Goal: Task Accomplishment & Management: Use online tool/utility

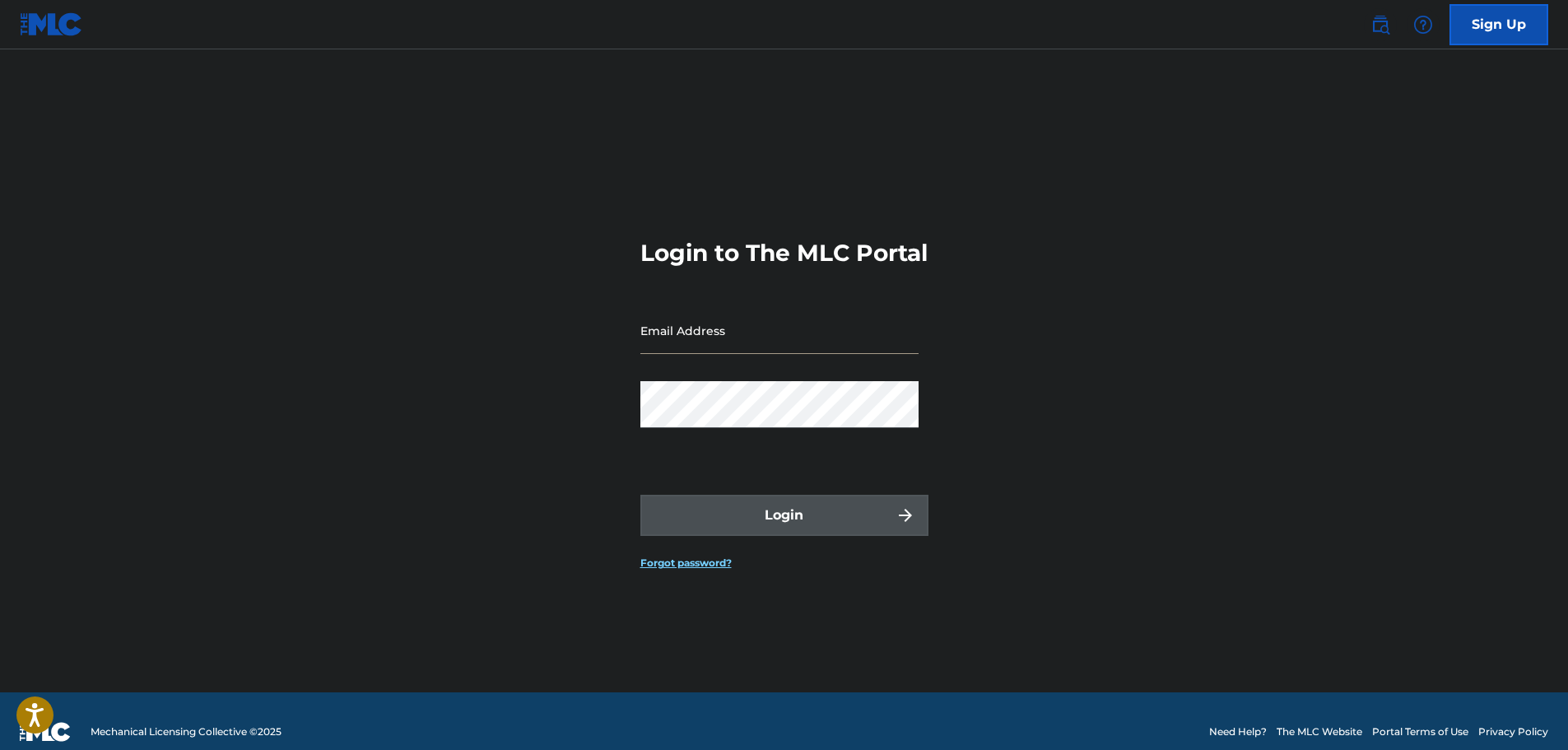
click at [772, 354] on input "Email Address" at bounding box center [779, 330] width 278 height 47
type input "[EMAIL_ADDRESS][DOMAIN_NAME]"
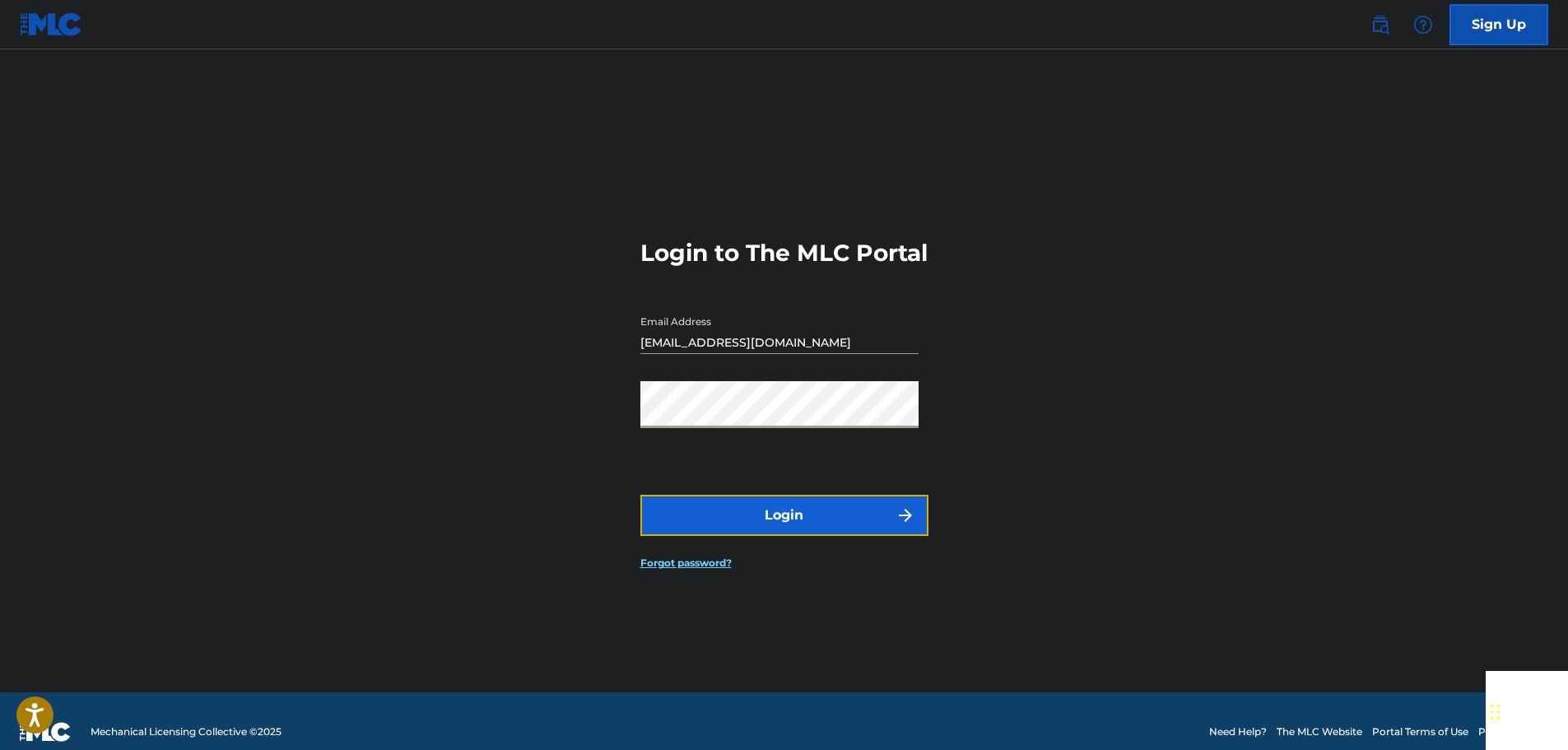
click at [791, 528] on button "Login" at bounding box center [784, 515] width 288 height 41
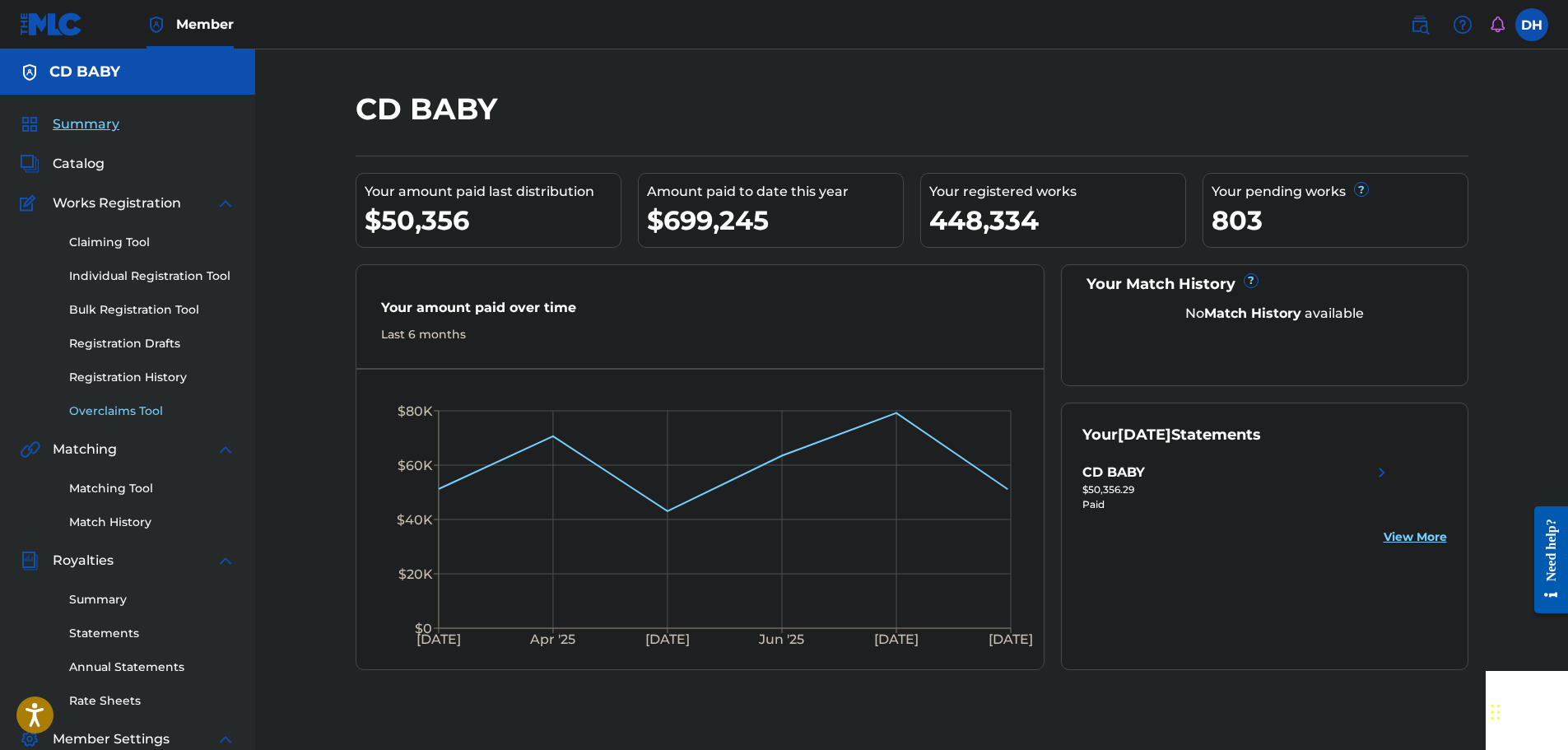
click at [110, 412] on link "Overclaims Tool" at bounding box center [152, 411] width 166 height 17
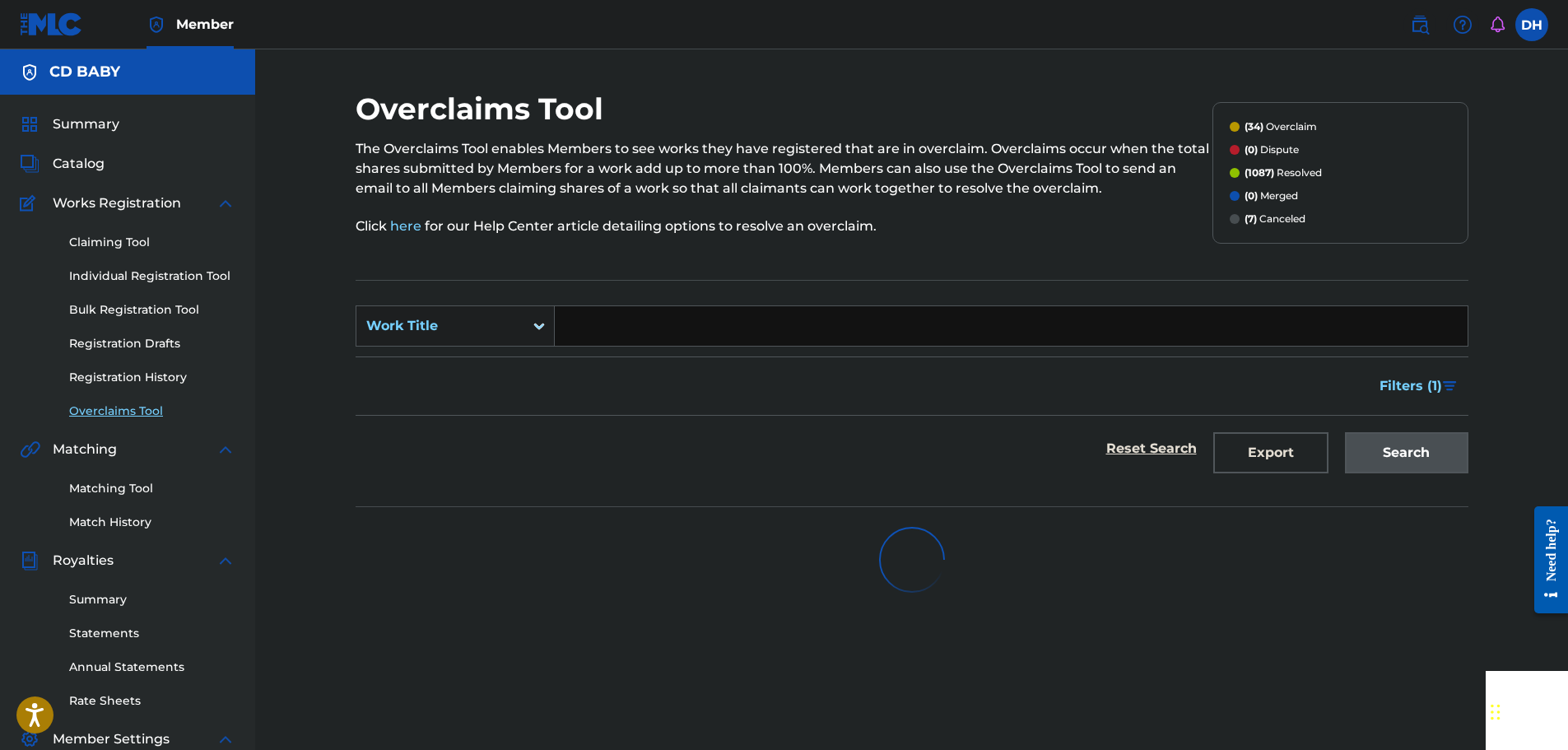
click at [631, 335] on input "Search Form" at bounding box center [1011, 325] width 913 height 39
paste input "Piermont Nights"
type input "Piermont Nights"
click at [1378, 465] on div "Search" at bounding box center [1403, 449] width 132 height 66
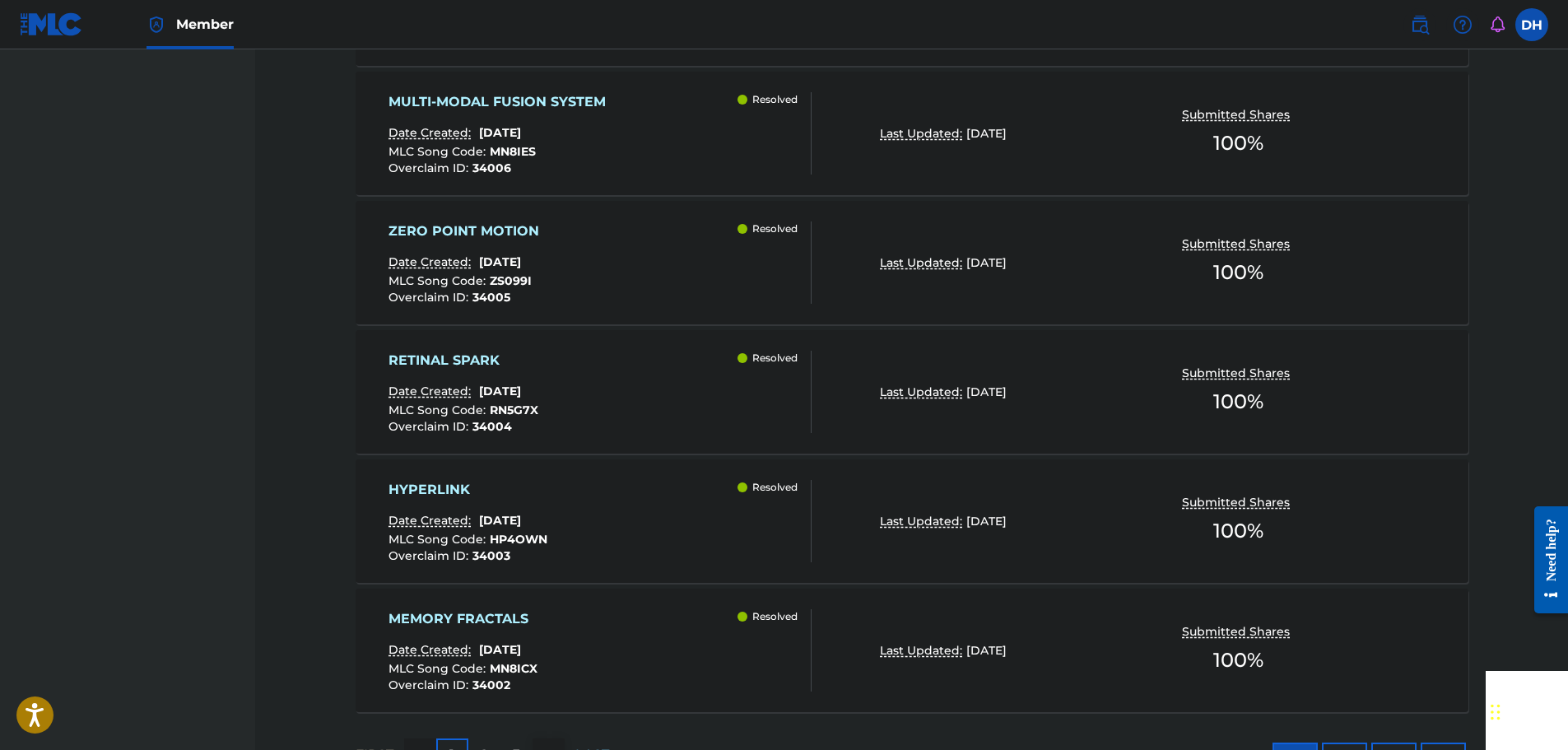
scroll to position [1313, 0]
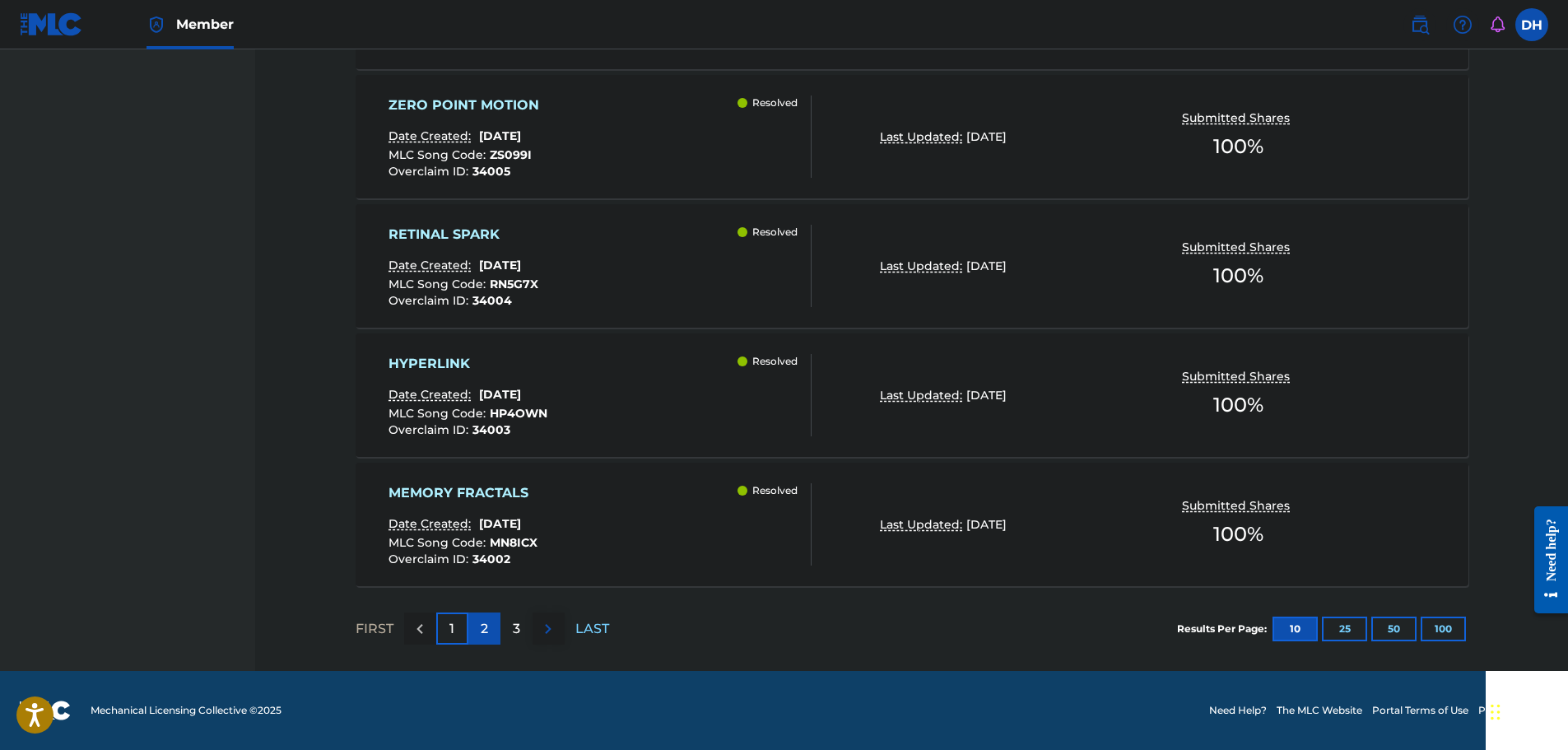
click at [484, 634] on p "2" at bounding box center [485, 629] width 8 height 20
click at [522, 629] on div "3" at bounding box center [516, 629] width 33 height 33
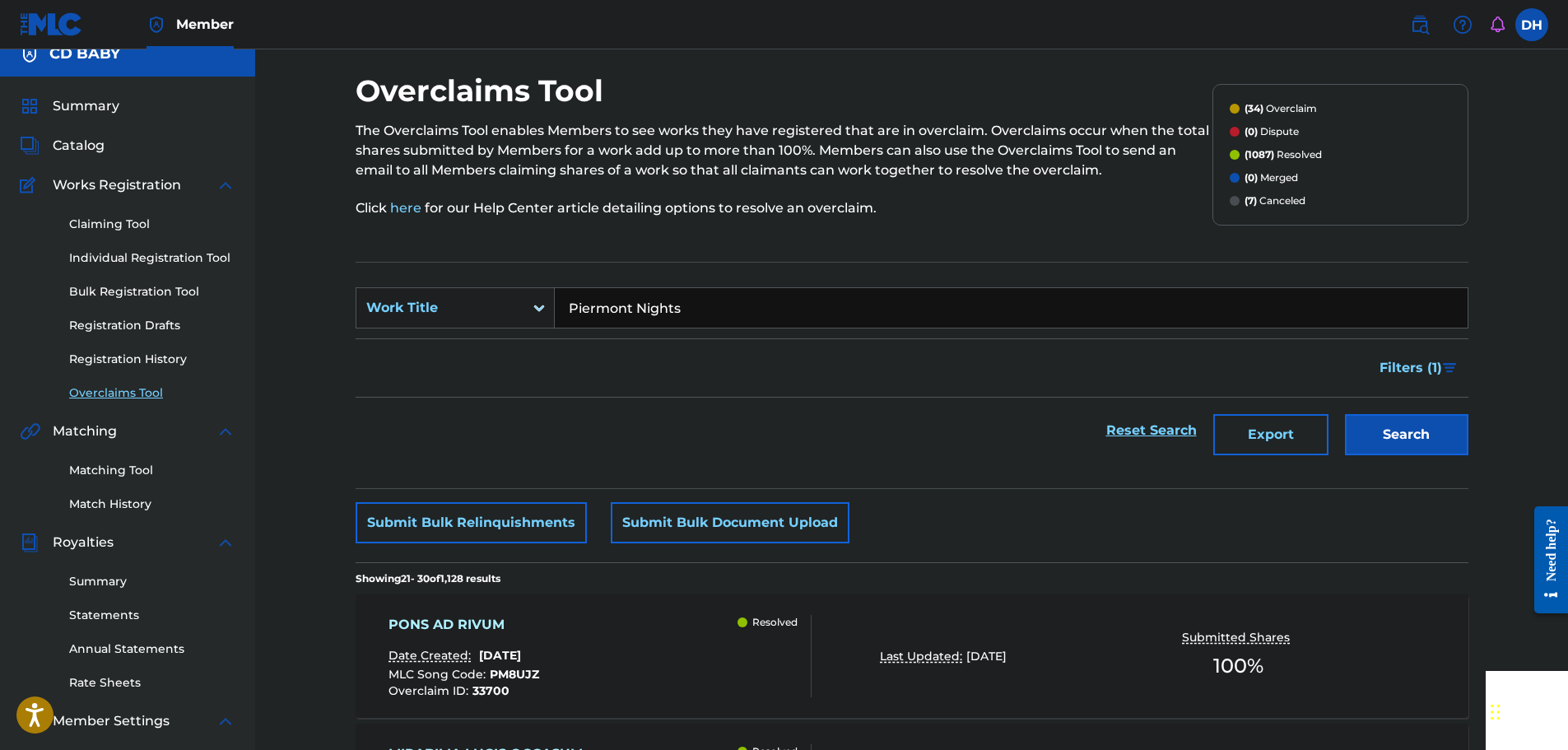
scroll to position [0, 0]
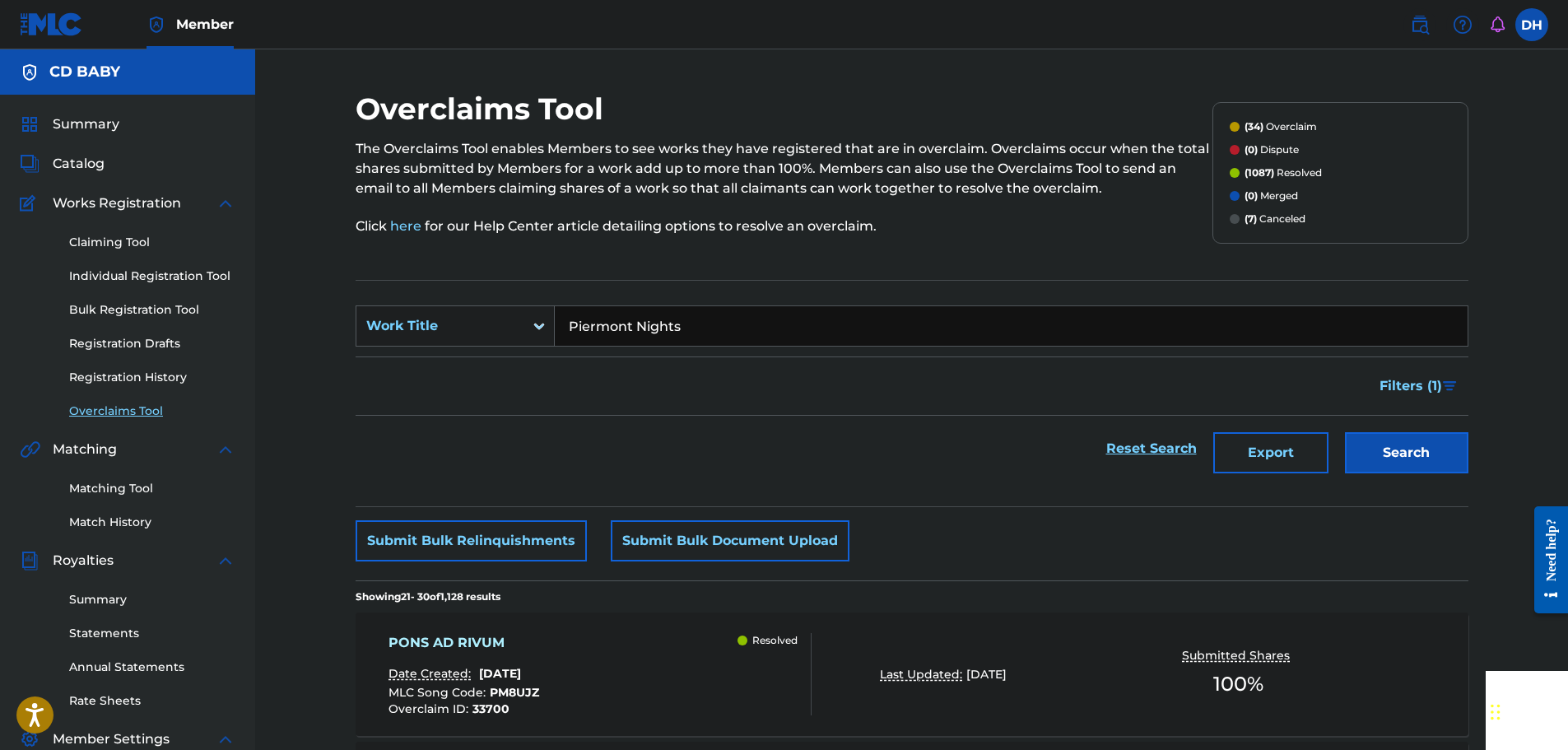
click at [534, 324] on icon "Search Form" at bounding box center [538, 325] width 16 height 16
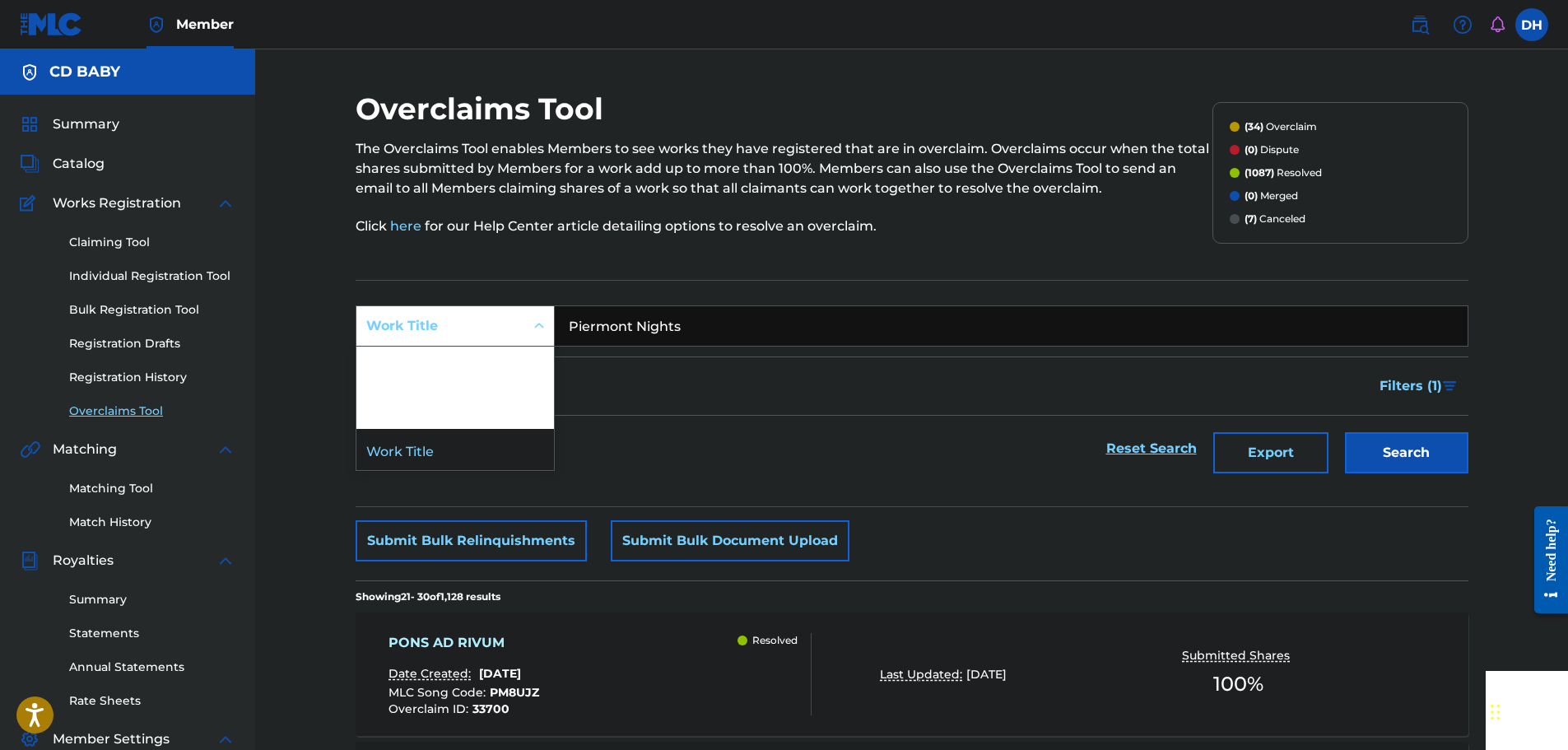
click at [546, 330] on icon "Search Form" at bounding box center [538, 325] width 16 height 16
click at [489, 362] on div "MLC Song Code" at bounding box center [455, 366] width 198 height 41
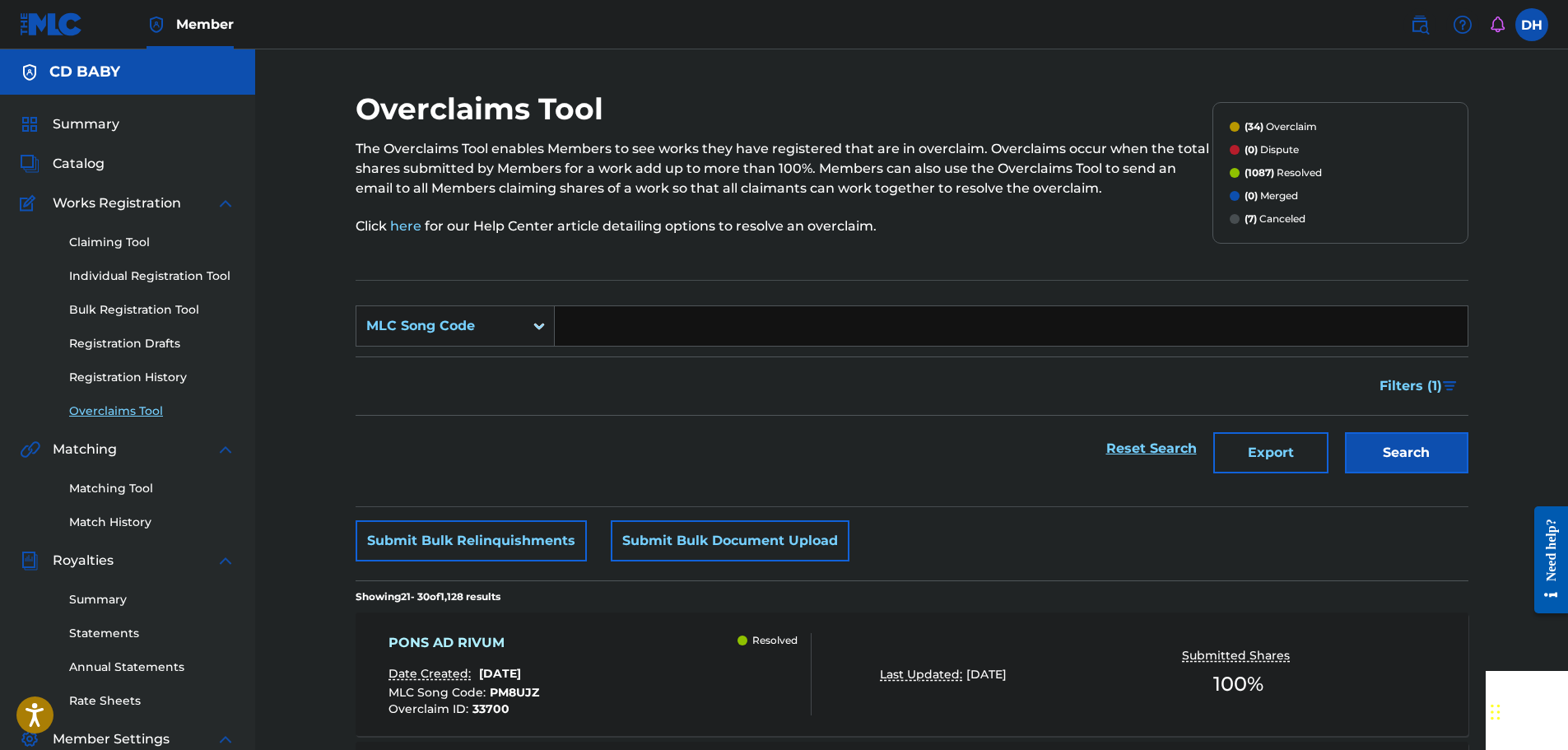
click at [688, 332] on input "Search Form" at bounding box center [1011, 325] width 913 height 39
paste input "PM4TNN"
type input "PM4TNN"
click at [1384, 453] on button "Search" at bounding box center [1406, 452] width 123 height 41
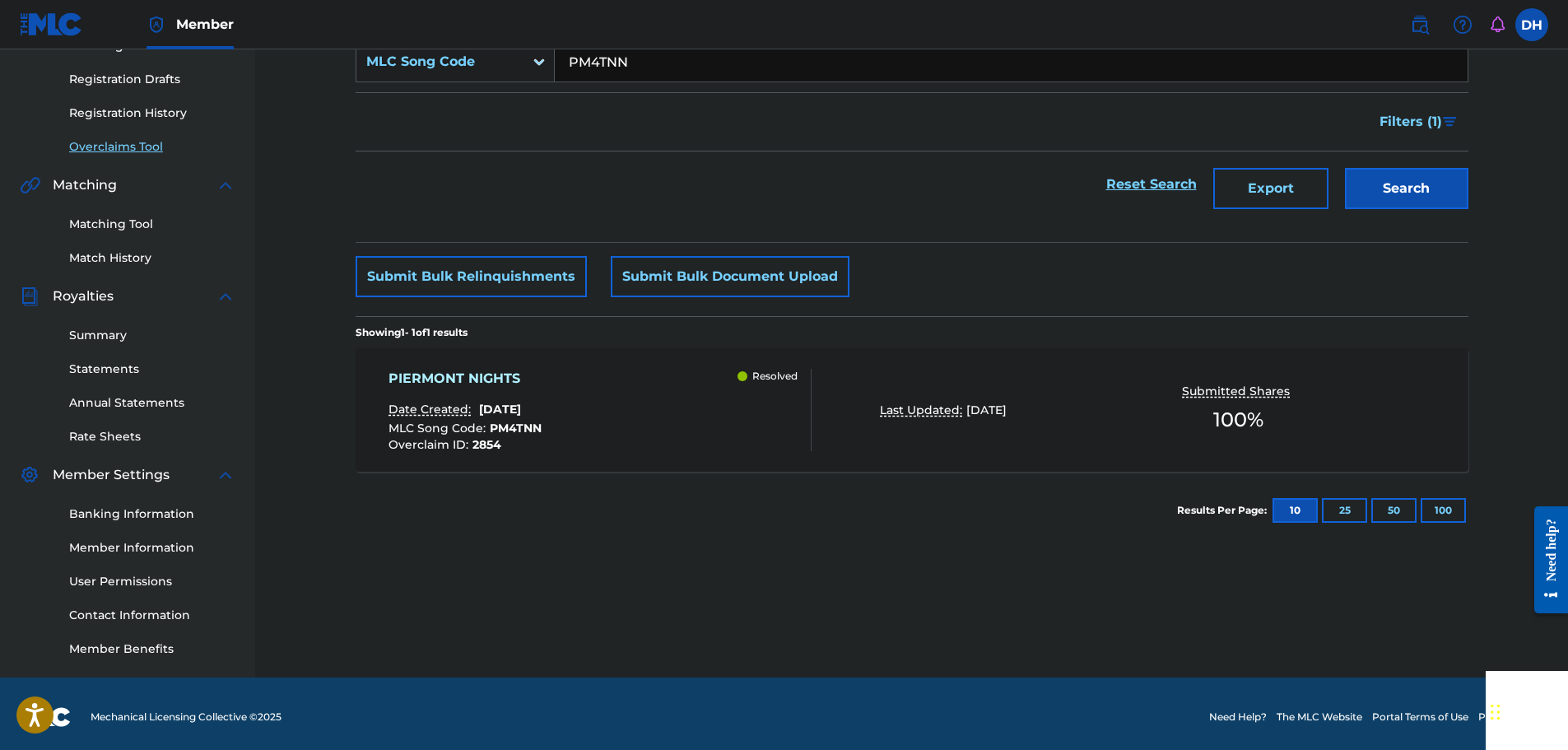
scroll to position [271, 0]
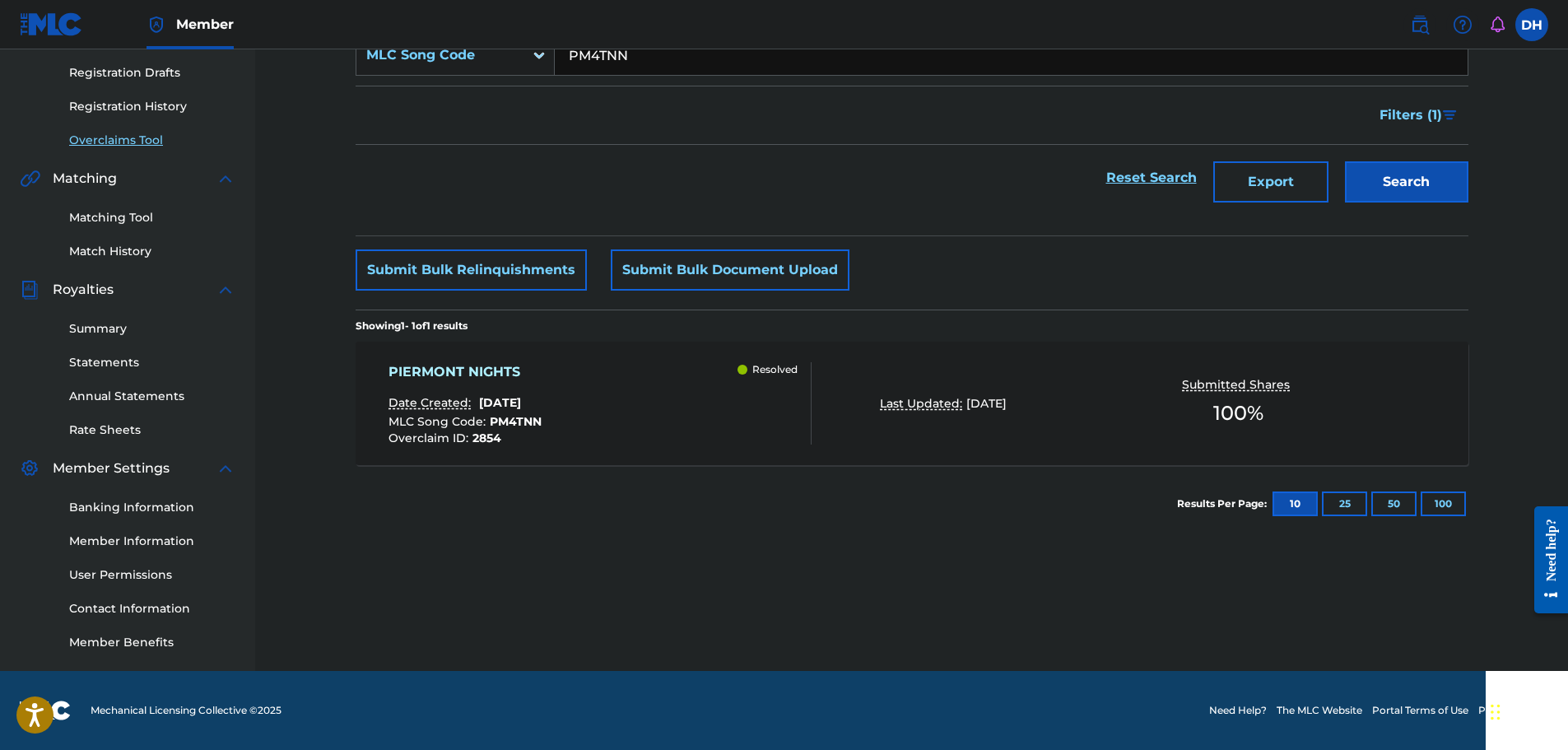
click at [652, 370] on div "PIERMONT NIGHTS Date Created: [DATE] MLC Song Code : PM4TNN Overclaim ID : 2854…" at bounding box center [599, 404] width 424 height 82
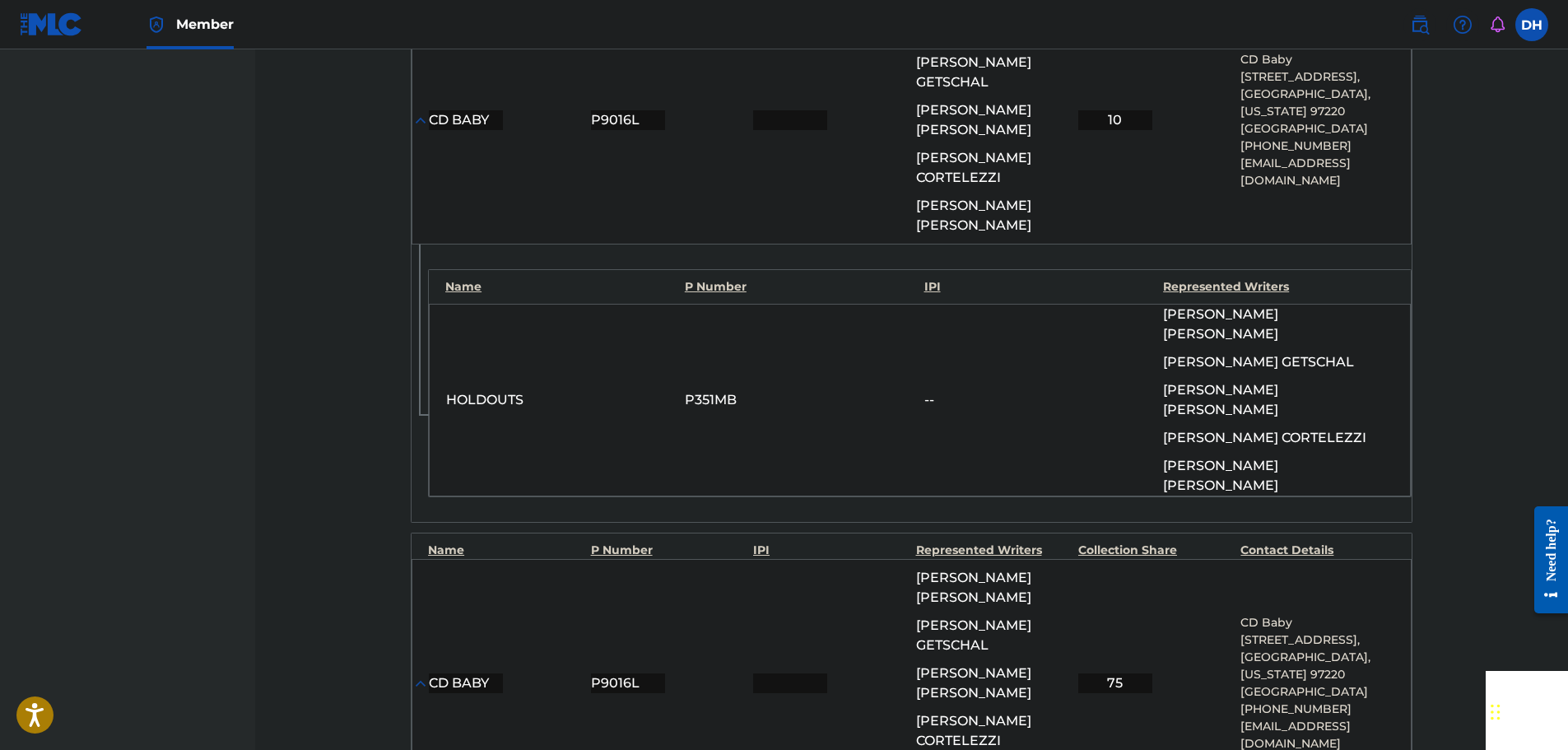
scroll to position [1382, 0]
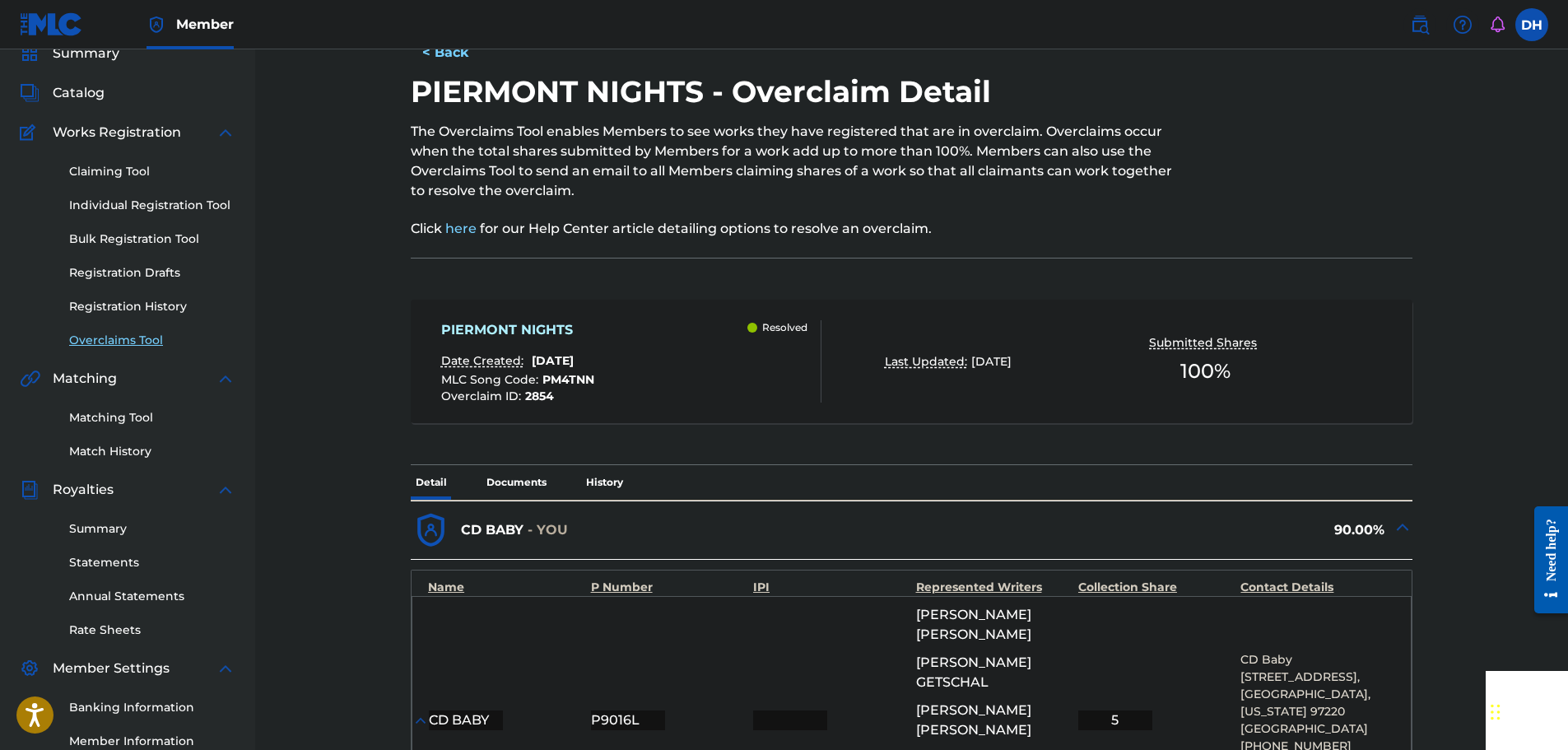
scroll to position [64, 0]
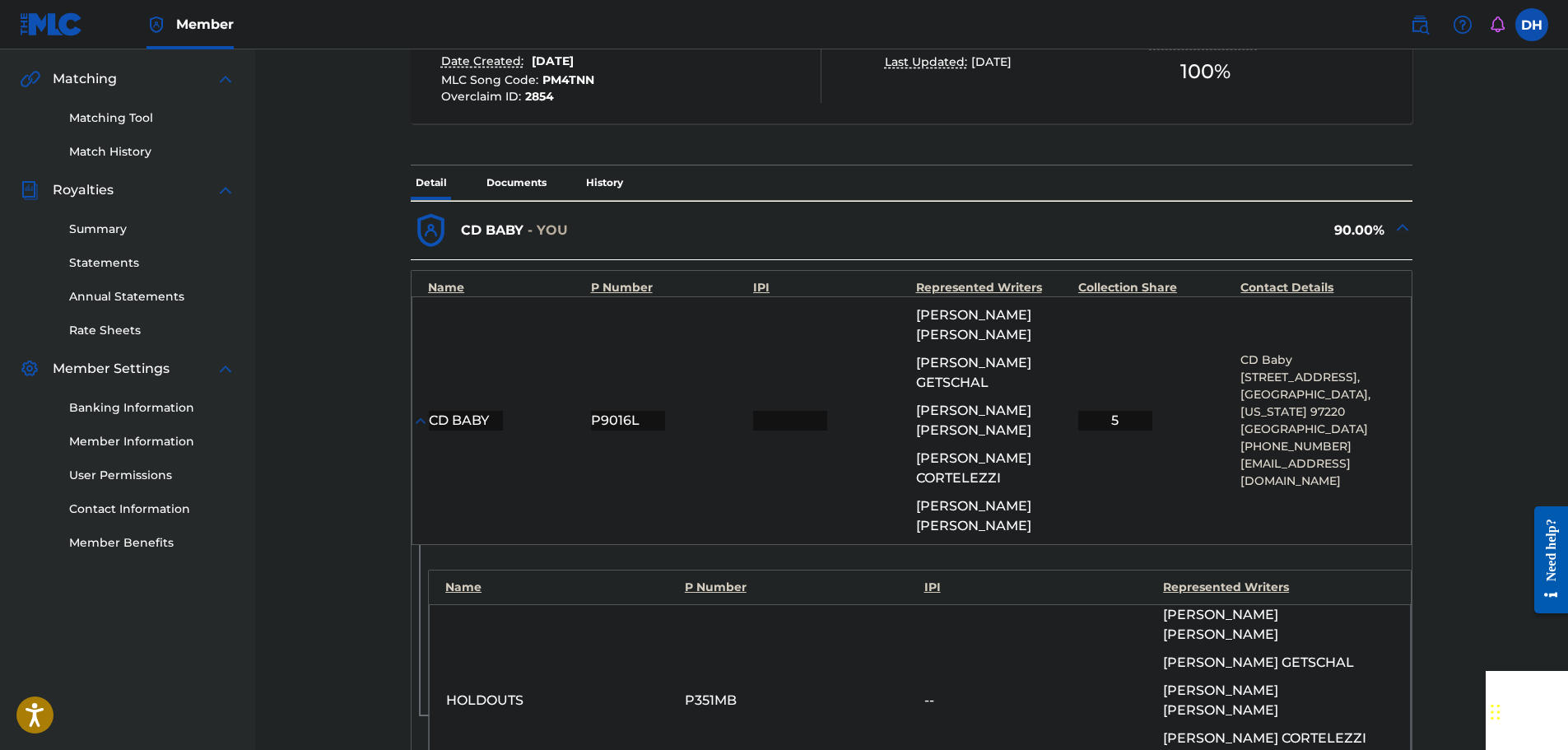
scroll to position [476, 0]
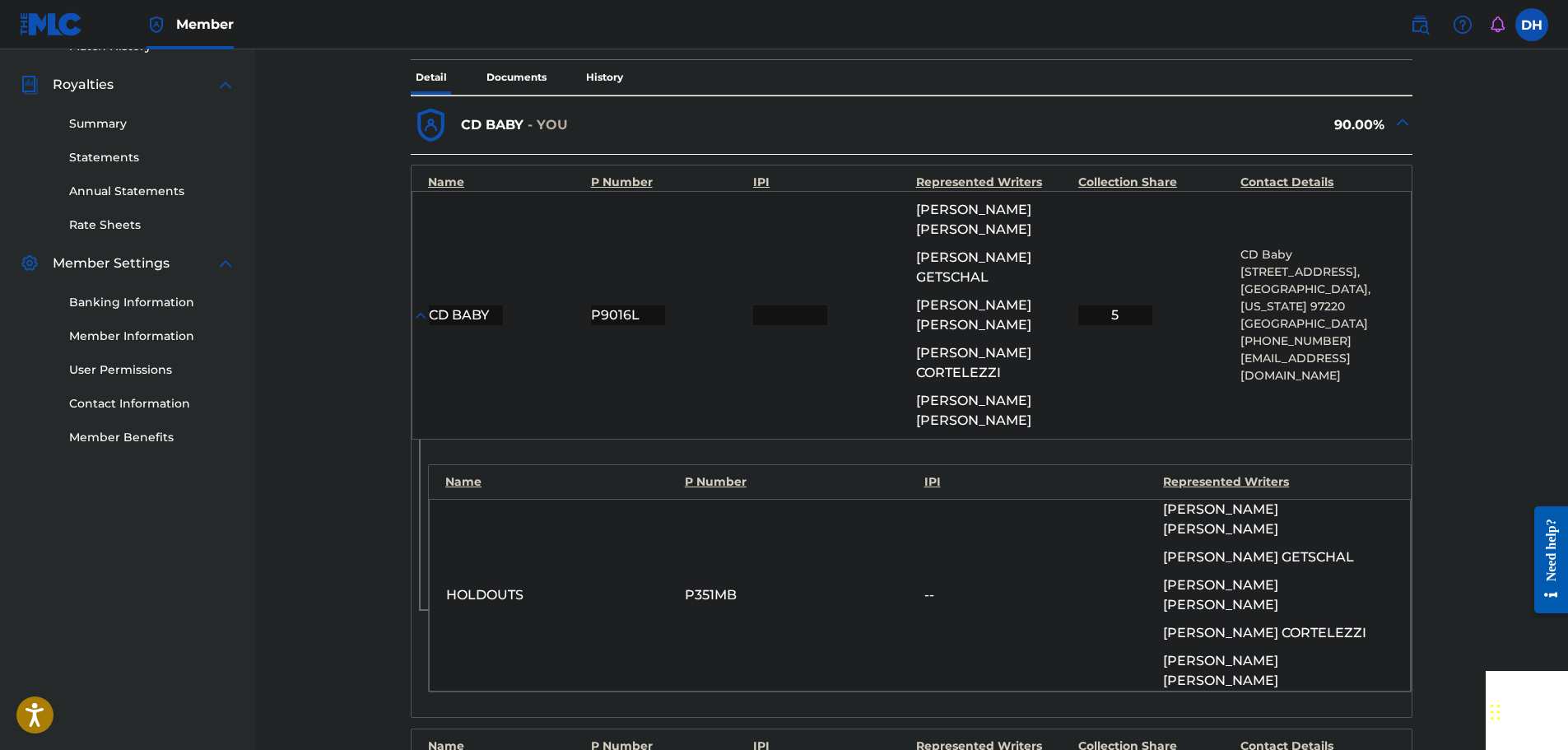
click at [601, 77] on p "History" at bounding box center [604, 77] width 47 height 34
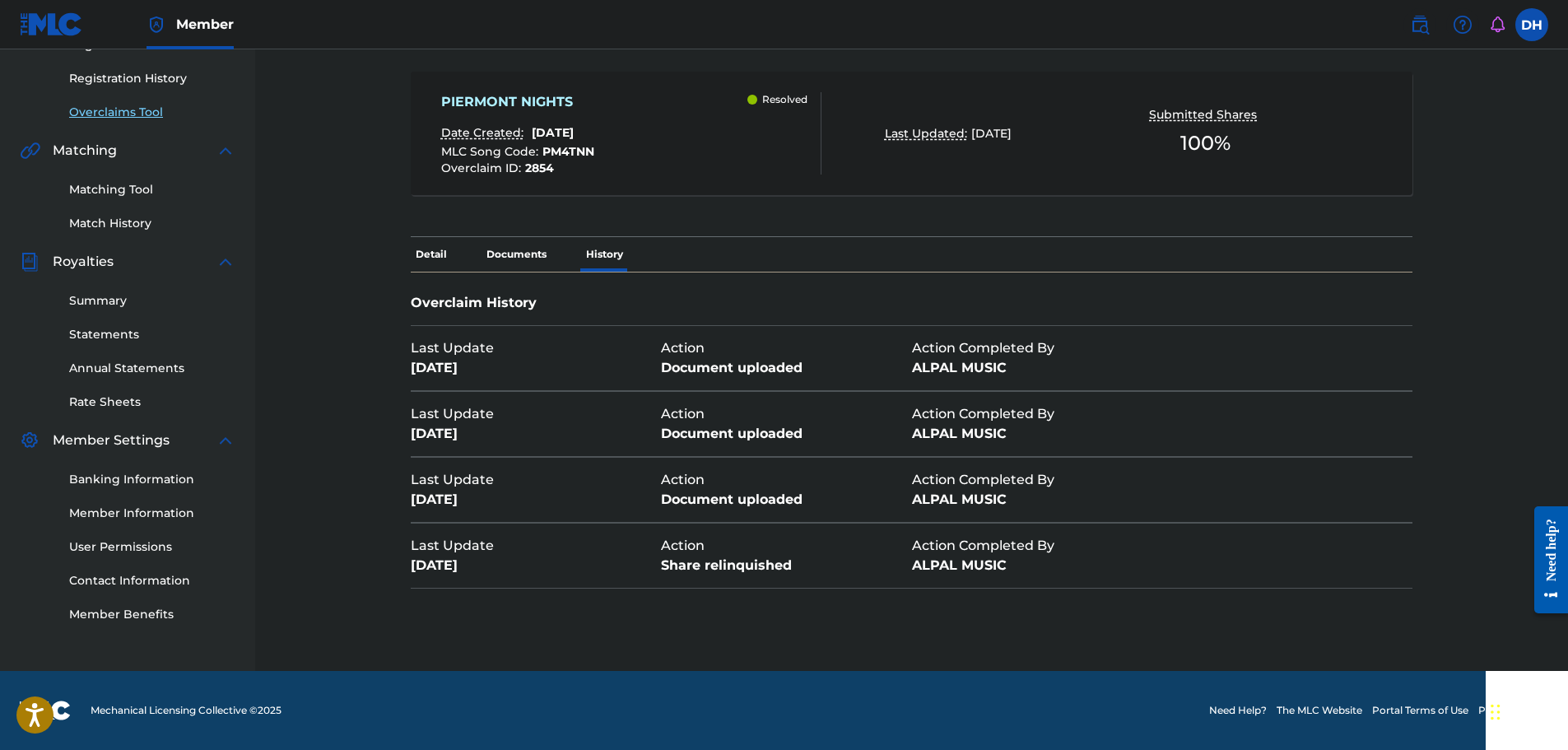
scroll to position [299, 0]
drag, startPoint x: 411, startPoint y: 566, endPoint x: 726, endPoint y: 565, distance: 315.0
click at [726, 565] on div "Last Update [DATE] Action Share relinquished Action Completed By ALPAL MUSIC" at bounding box center [787, 556] width 751 height 64
click at [731, 607] on div "< Back PIERMONT NIGHTS - Overclaim Detail The Overclaims Tool enables Members t…" at bounding box center [912, 232] width 1113 height 880
click at [533, 254] on p "Documents" at bounding box center [516, 254] width 70 height 34
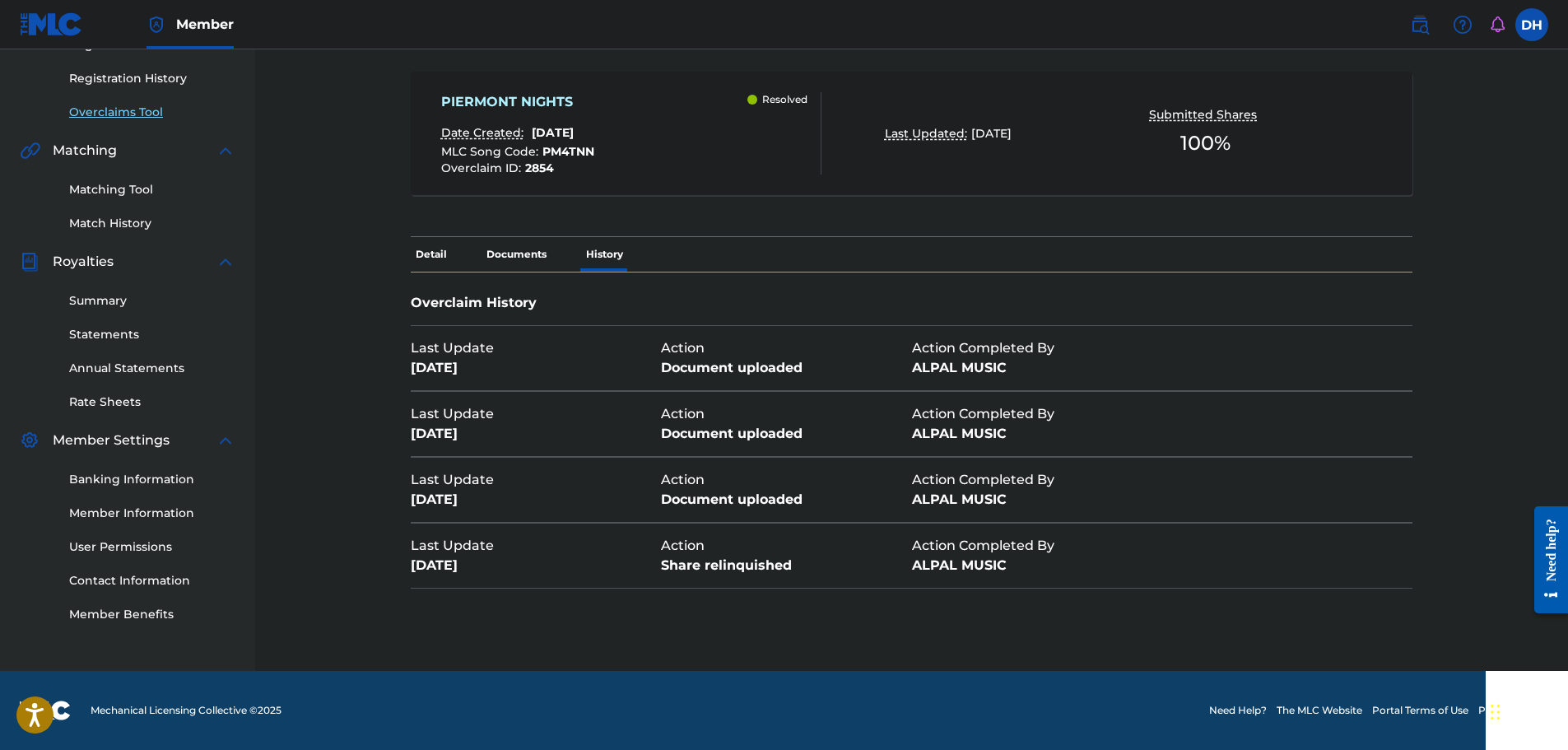
scroll to position [271, 0]
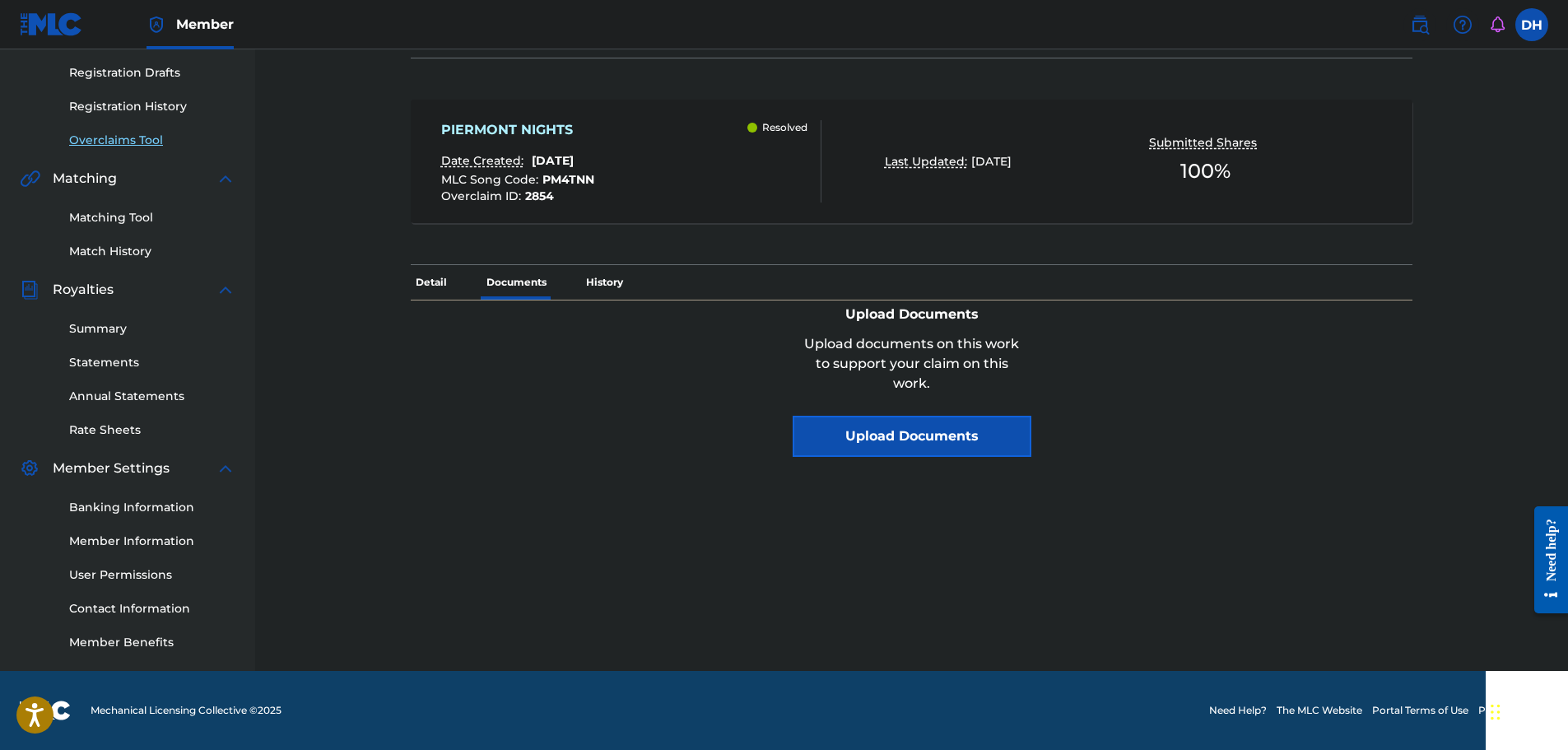
click at [429, 281] on p "Detail" at bounding box center [431, 282] width 41 height 34
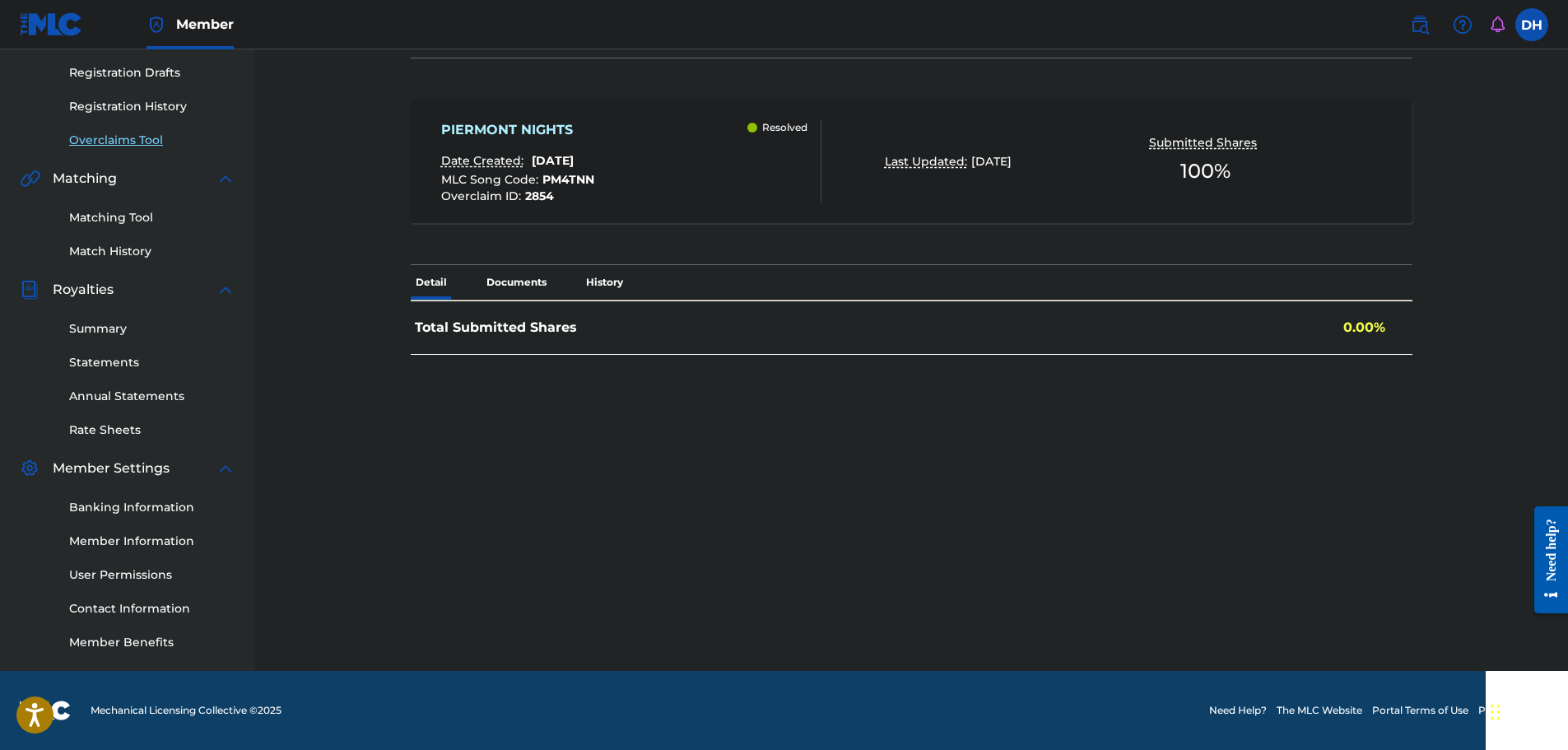
scroll to position [476, 0]
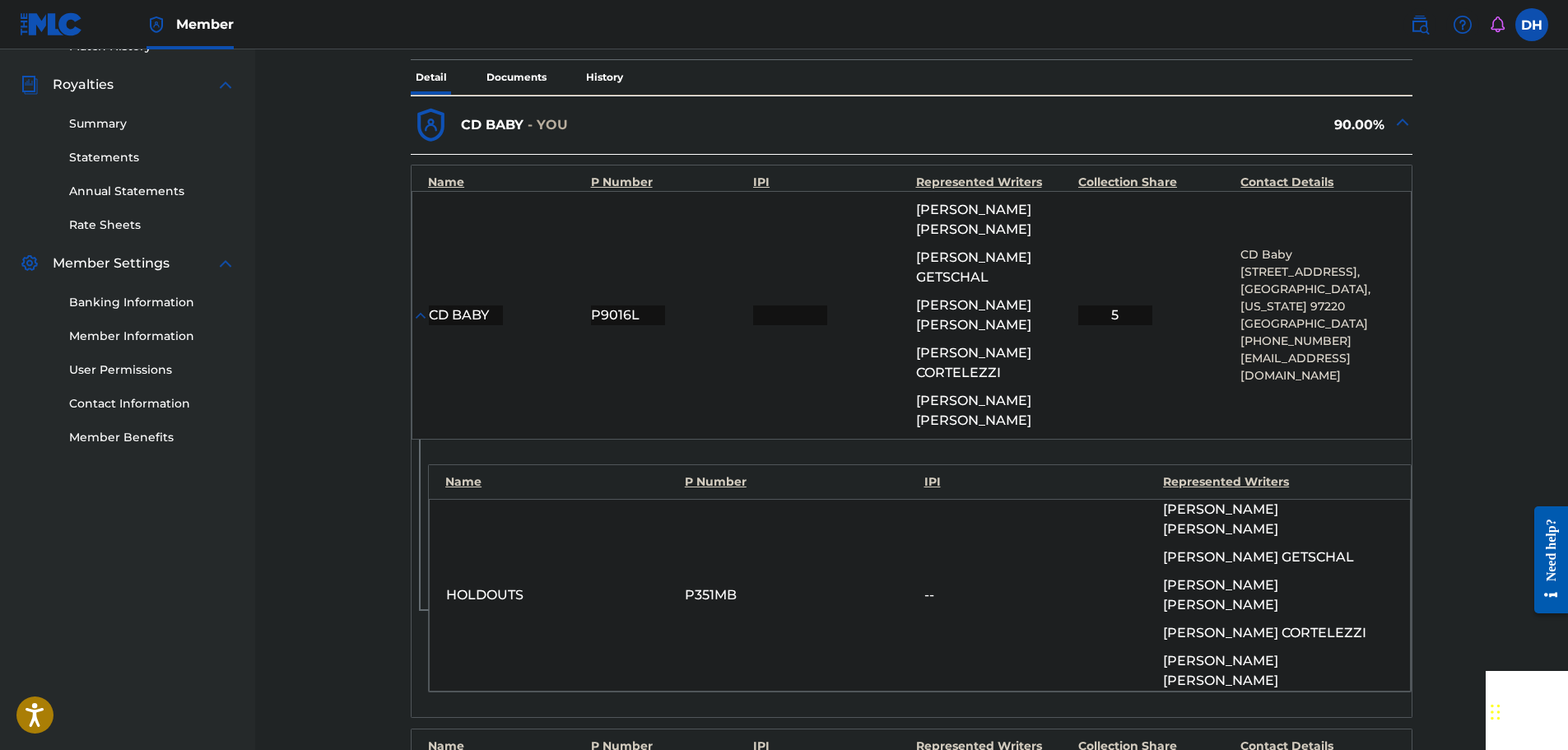
click at [418, 307] on img at bounding box center [420, 315] width 16 height 16
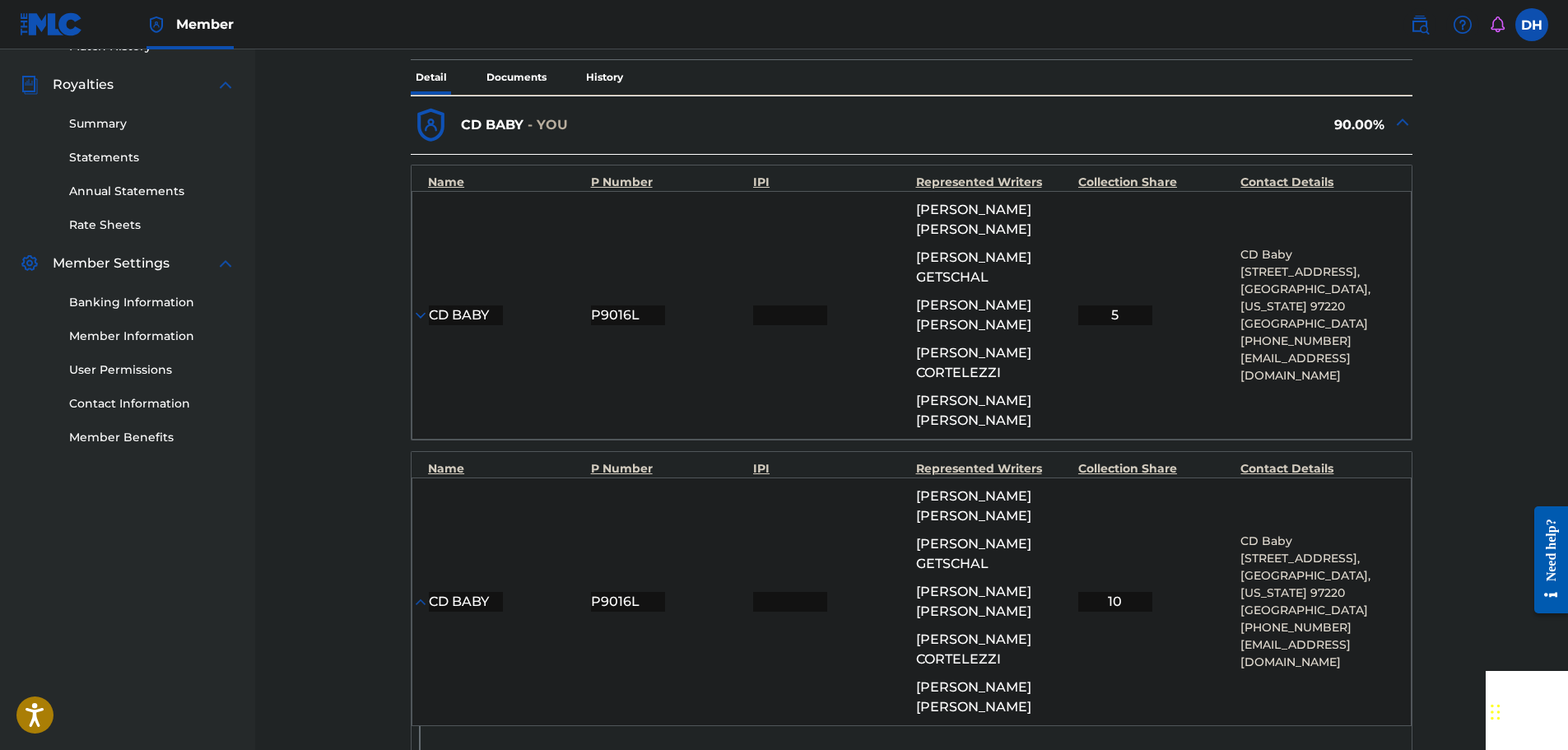
click at [418, 307] on img at bounding box center [420, 315] width 16 height 16
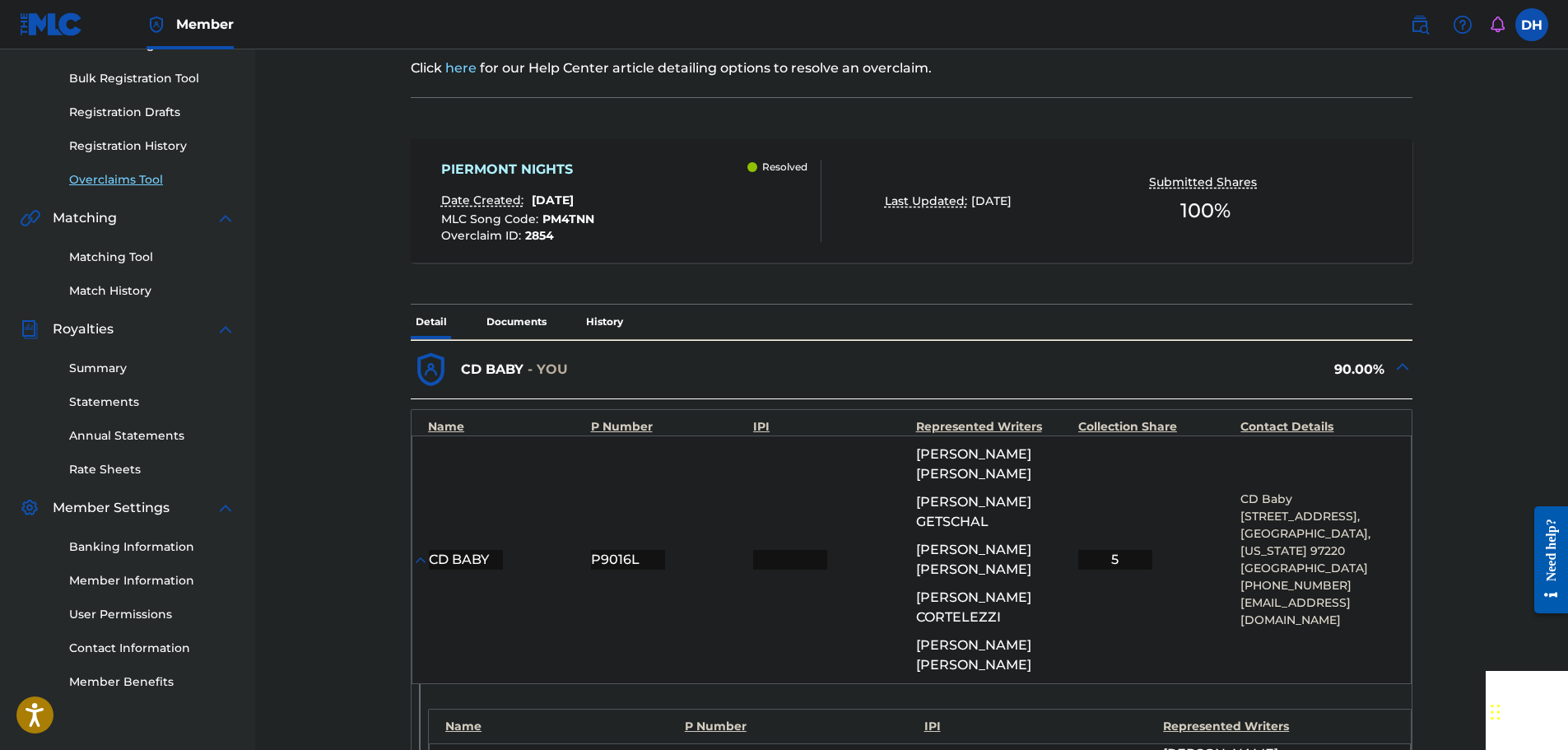
scroll to position [229, 0]
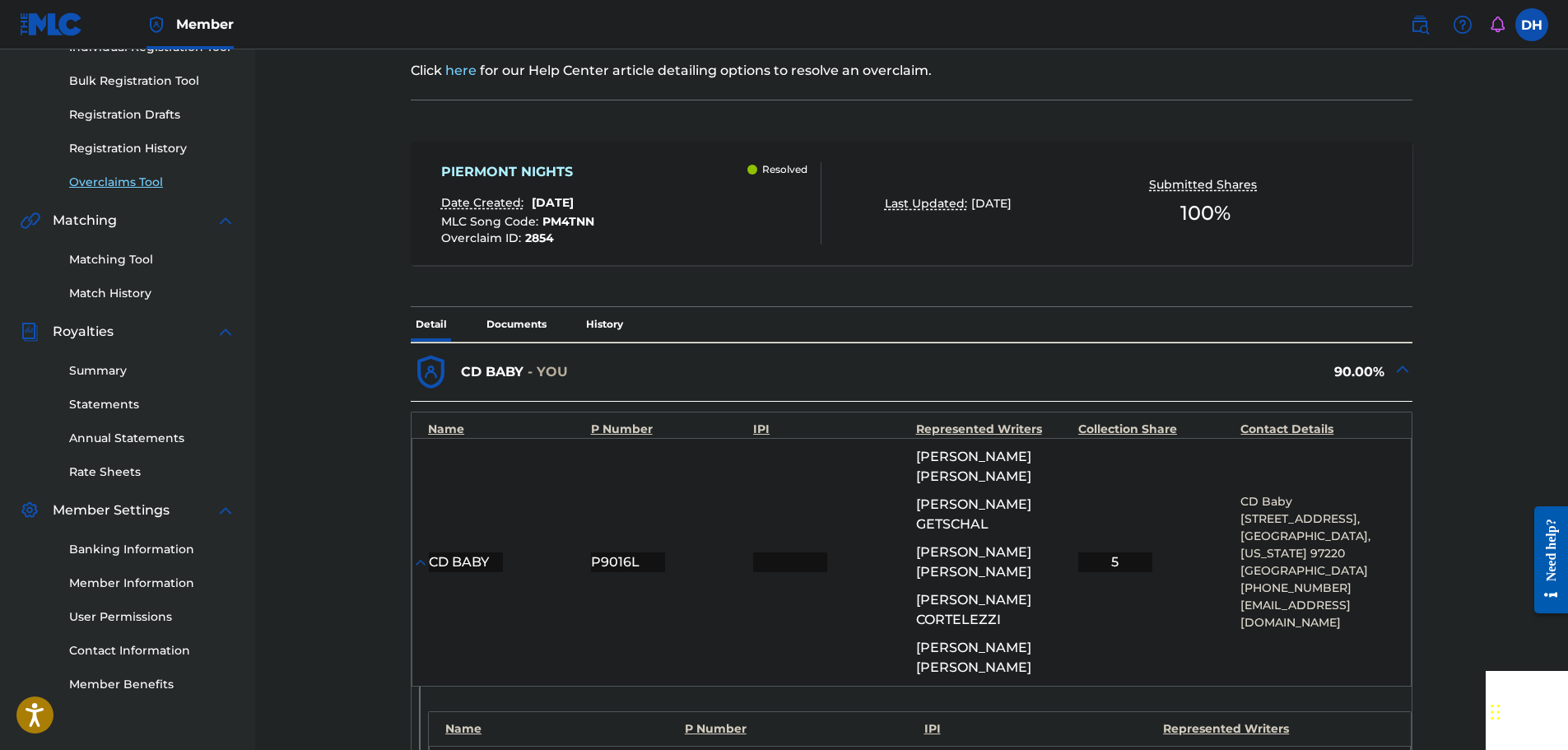
click at [591, 325] on p "History" at bounding box center [604, 324] width 47 height 34
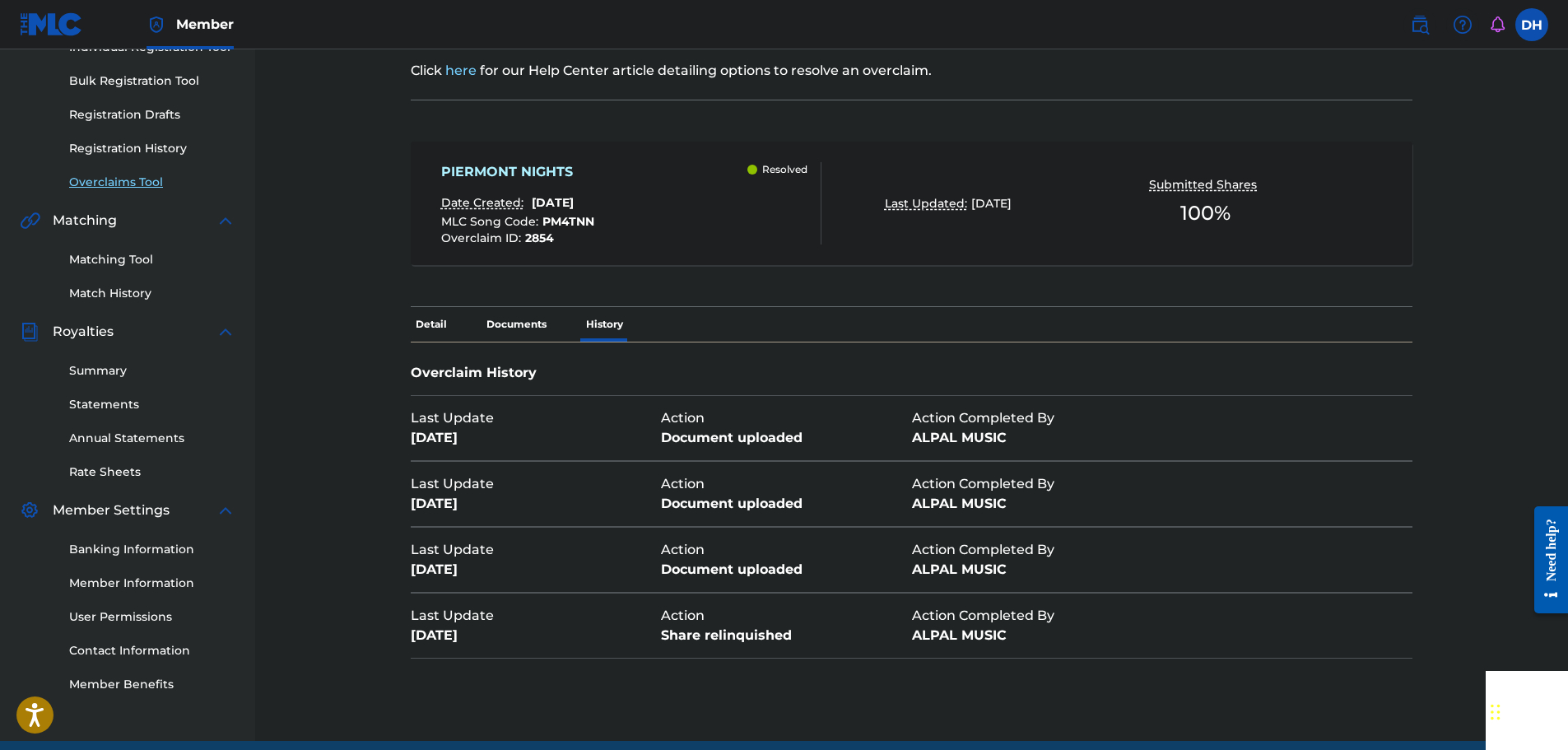
drag, startPoint x: 407, startPoint y: 637, endPoint x: 498, endPoint y: 637, distance: 91.0
click at [498, 637] on div "< Back PIERMONT NIGHTS - Overclaim Detail The Overclaims Tool enables Members t…" at bounding box center [912, 301] width 1113 height 880
copy div "[DATE]"
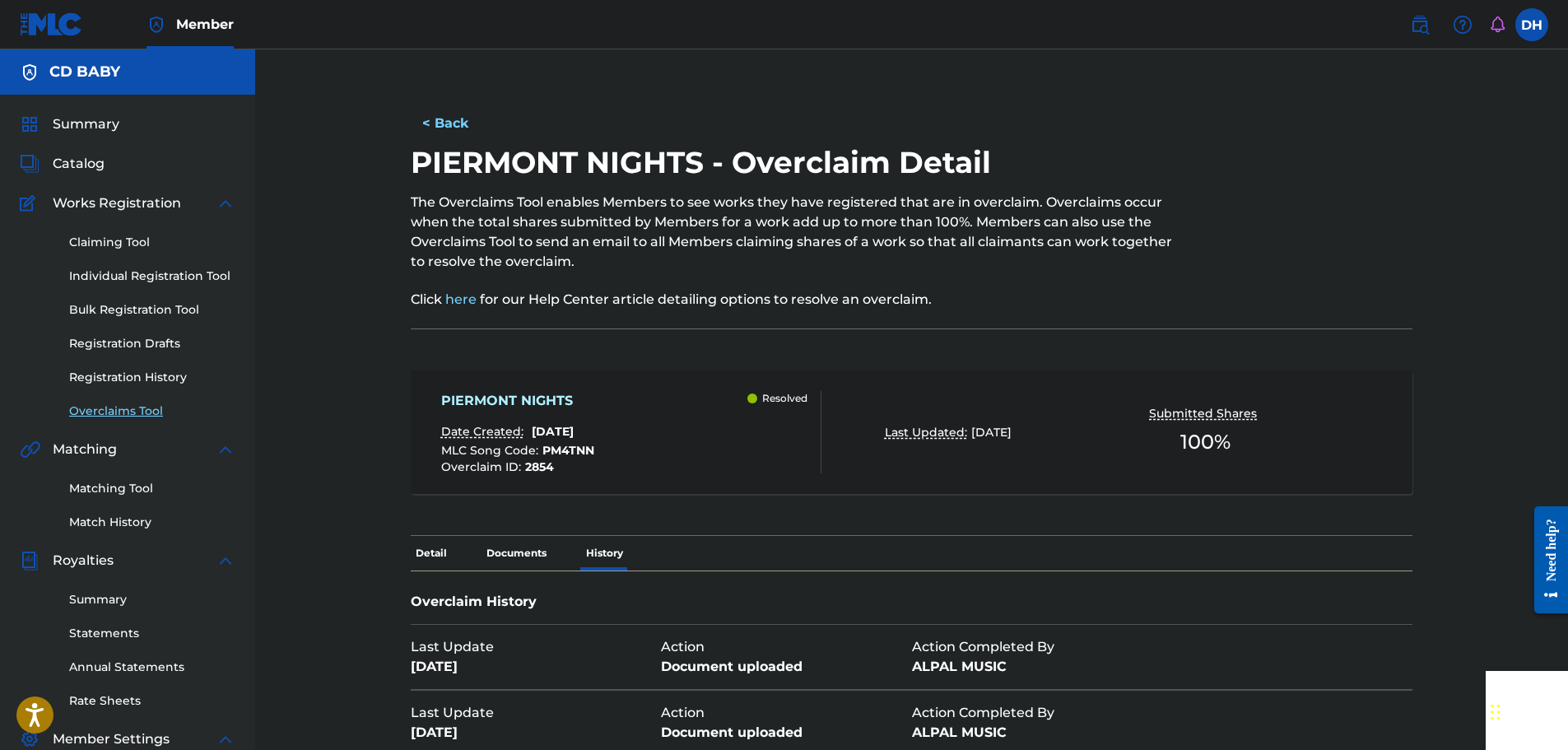
click at [429, 555] on p "Detail" at bounding box center [431, 554] width 41 height 34
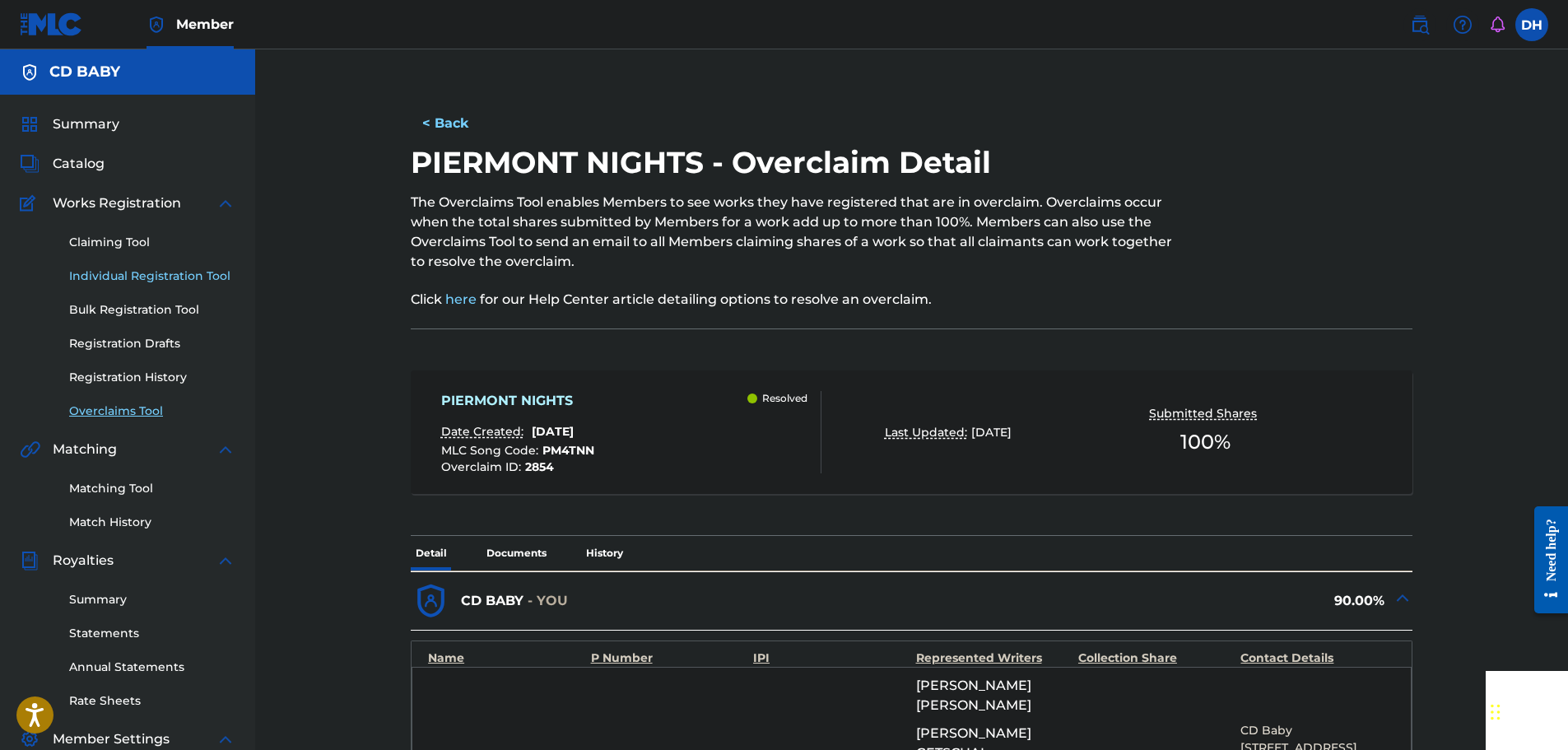
click at [190, 276] on link "Individual Registration Tool" at bounding box center [152, 276] width 166 height 17
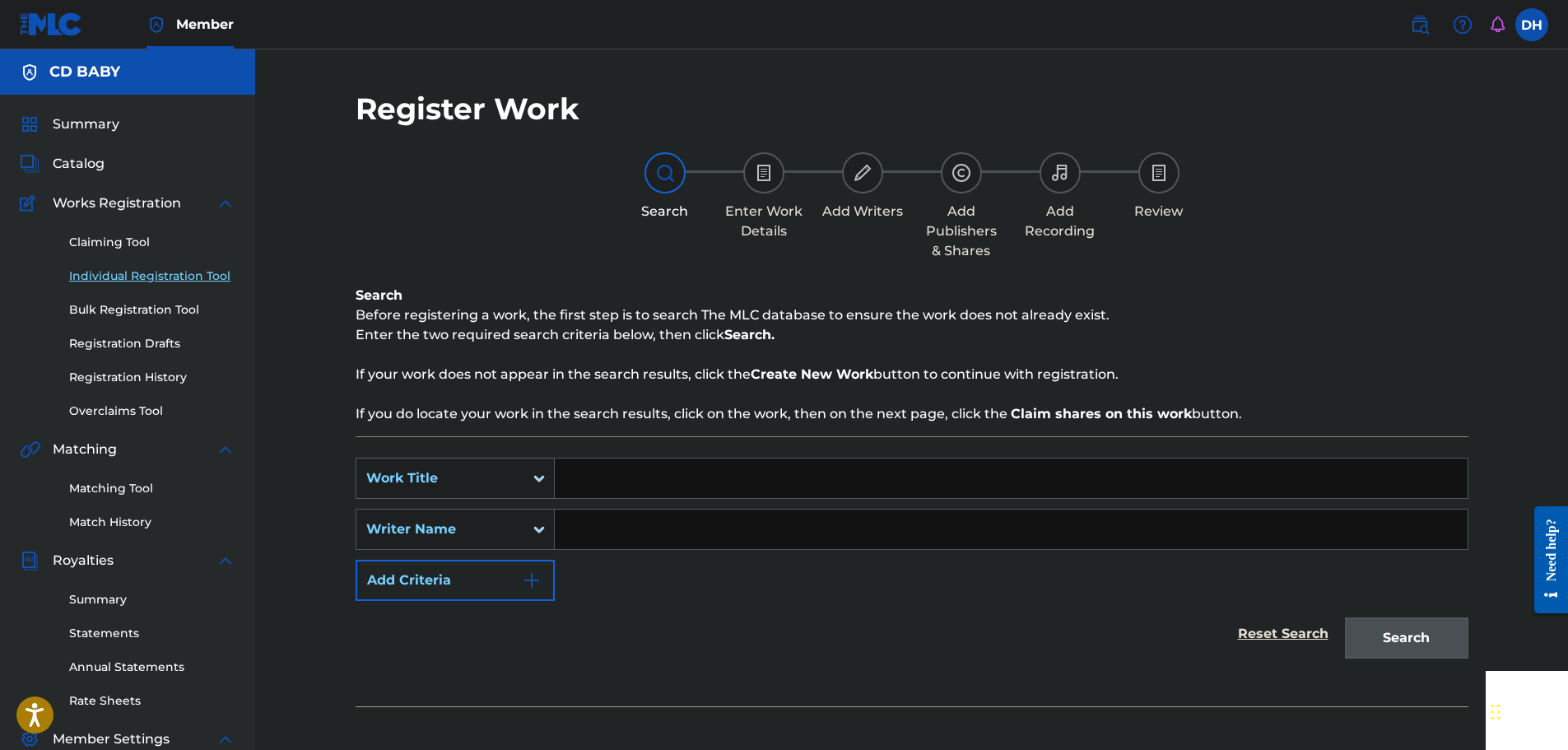
click at [527, 477] on div "Search Form" at bounding box center [538, 478] width 30 height 30
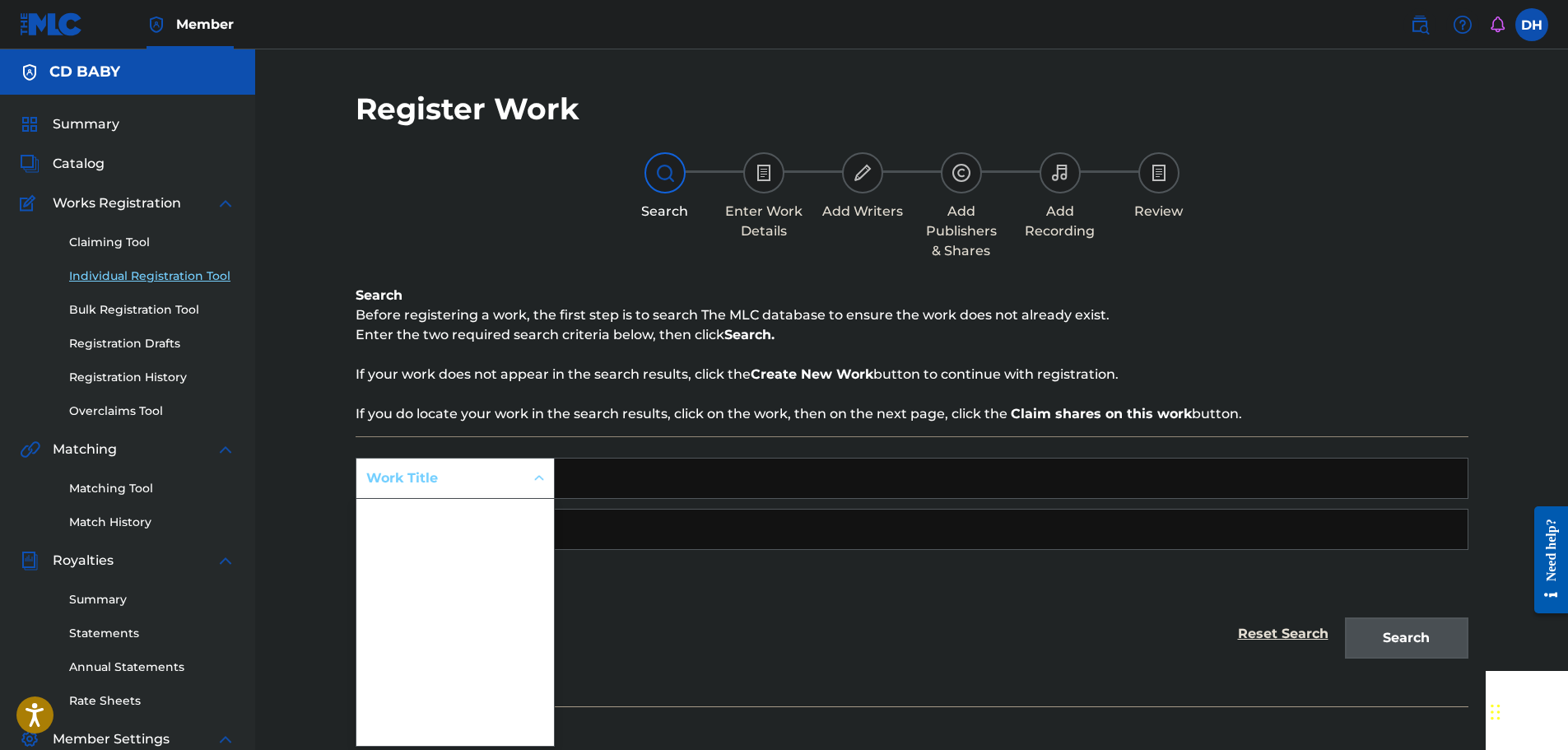
scroll to position [41, 0]
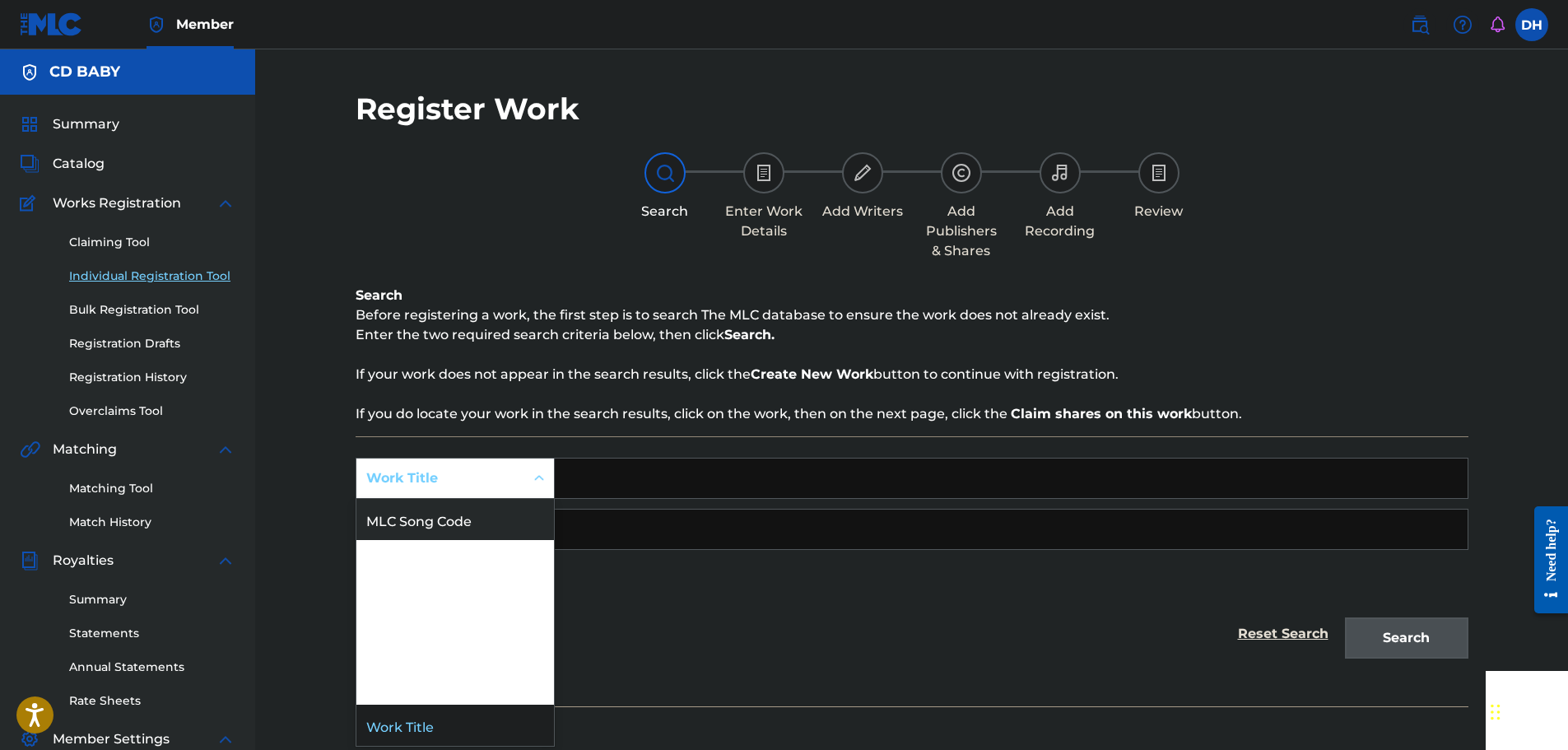
click at [472, 529] on div "MLC Song Code" at bounding box center [455, 519] width 198 height 41
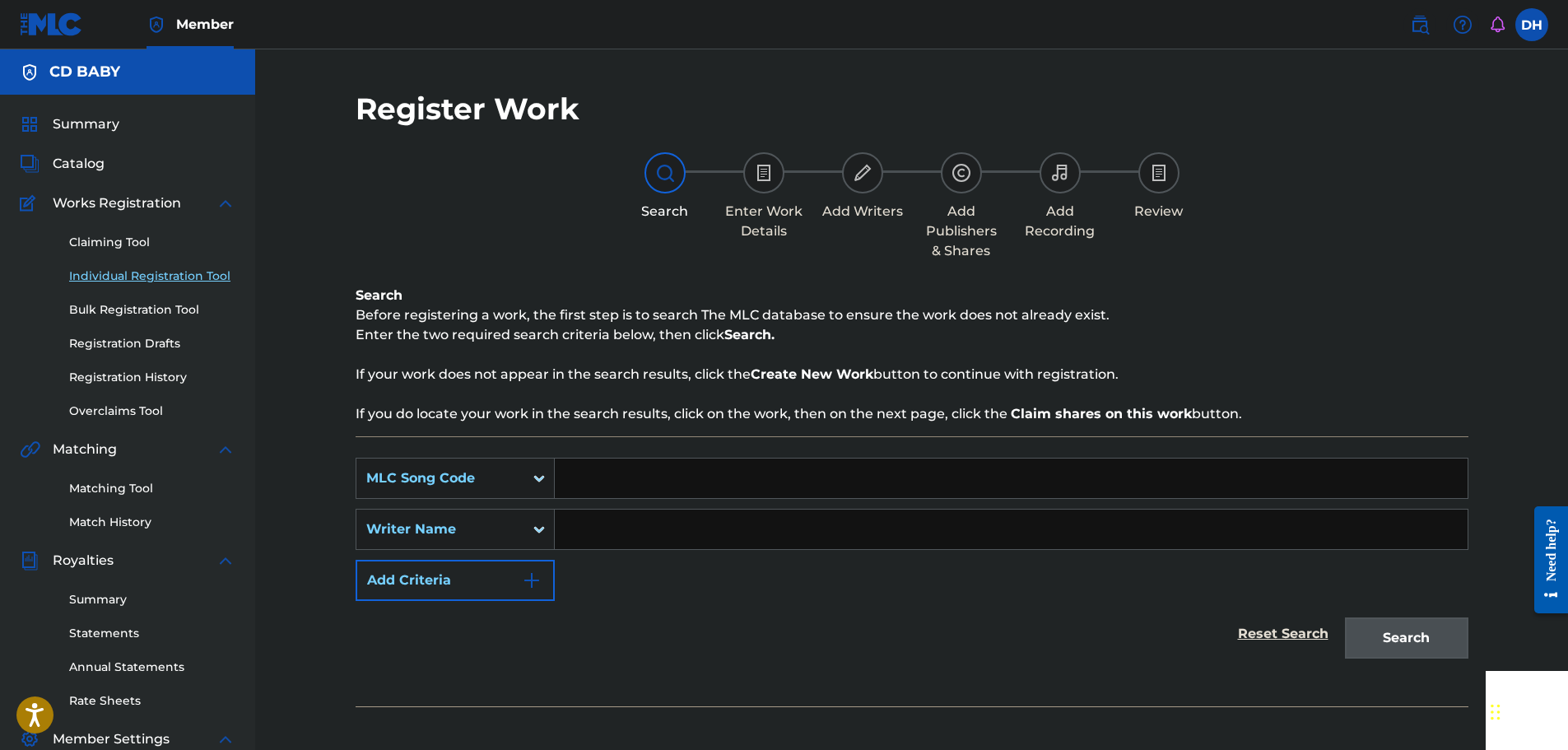
click at [577, 483] on input "Search Form" at bounding box center [1011, 478] width 913 height 39
paste input "PM4TNN"
type input "PM4TNN"
click at [1412, 628] on div "Search" at bounding box center [1403, 634] width 132 height 66
click at [1400, 643] on div "Search" at bounding box center [1403, 634] width 132 height 66
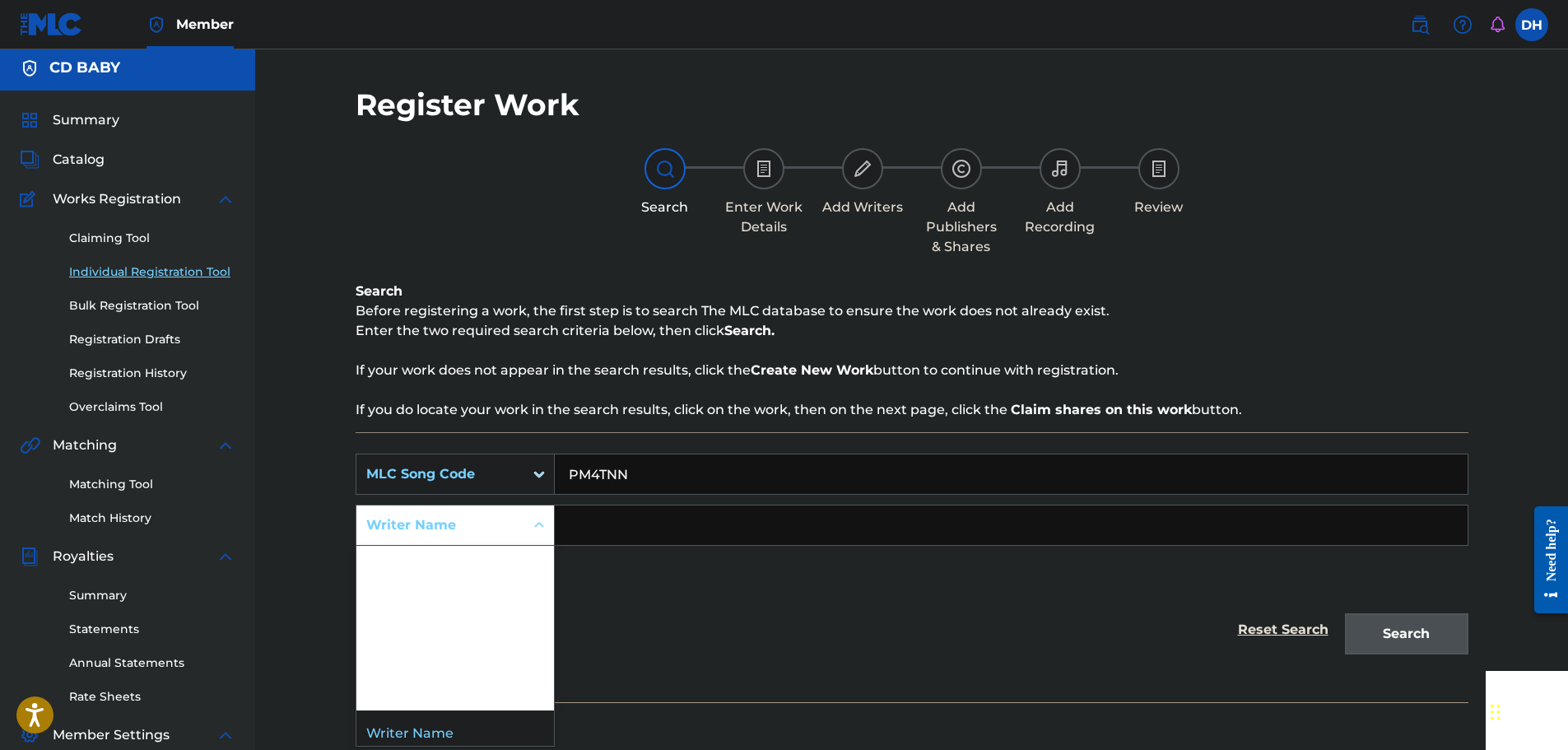
click at [542, 530] on icon "Search Form" at bounding box center [538, 525] width 16 height 16
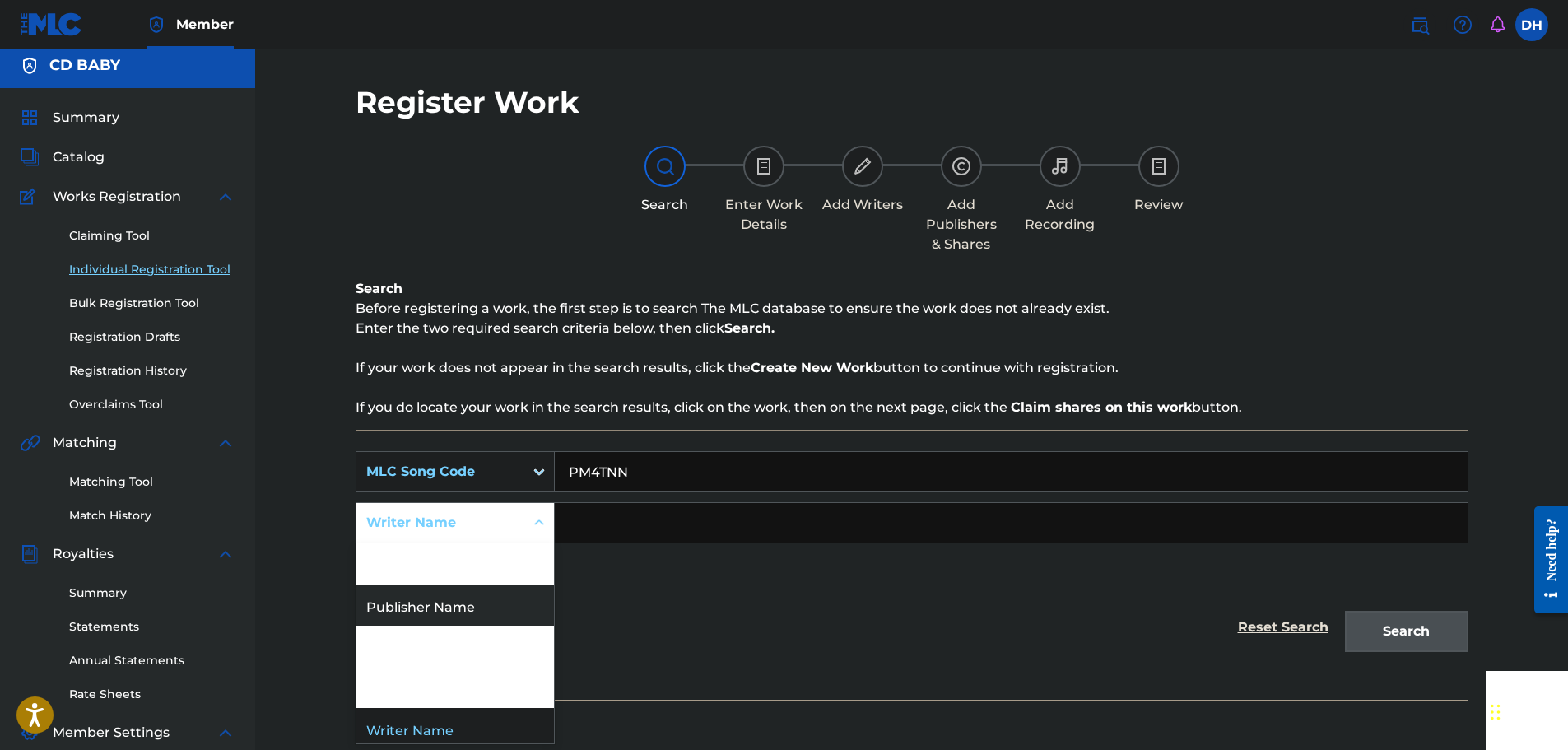
scroll to position [6, 0]
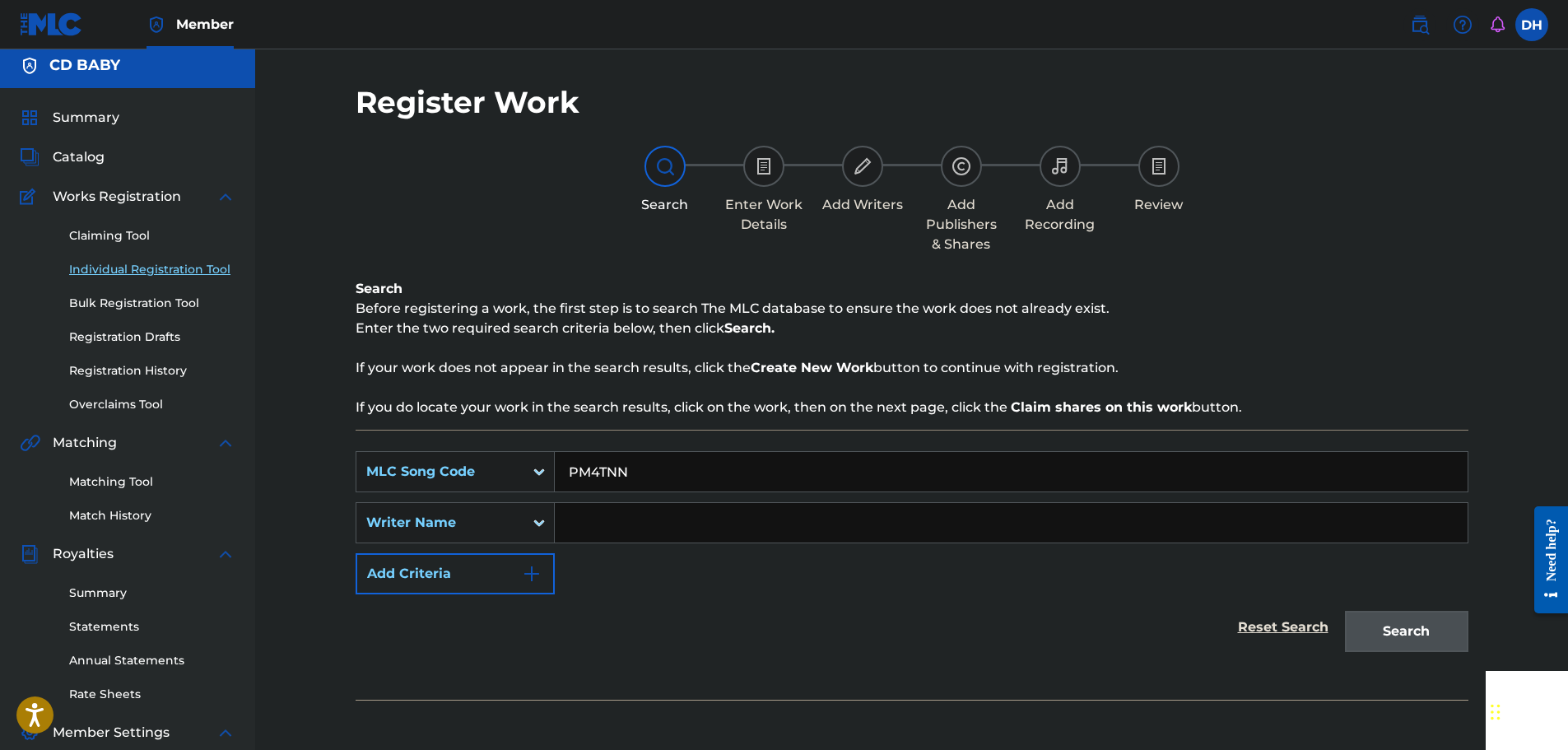
click at [668, 561] on div "SearchWithCriteria39307f33-a60a-45c4-9437-26753cfd9aaf MLC Song Code PM4TNN Sea…" at bounding box center [912, 523] width 1113 height 143
click at [140, 407] on link "Overclaims Tool" at bounding box center [152, 405] width 166 height 17
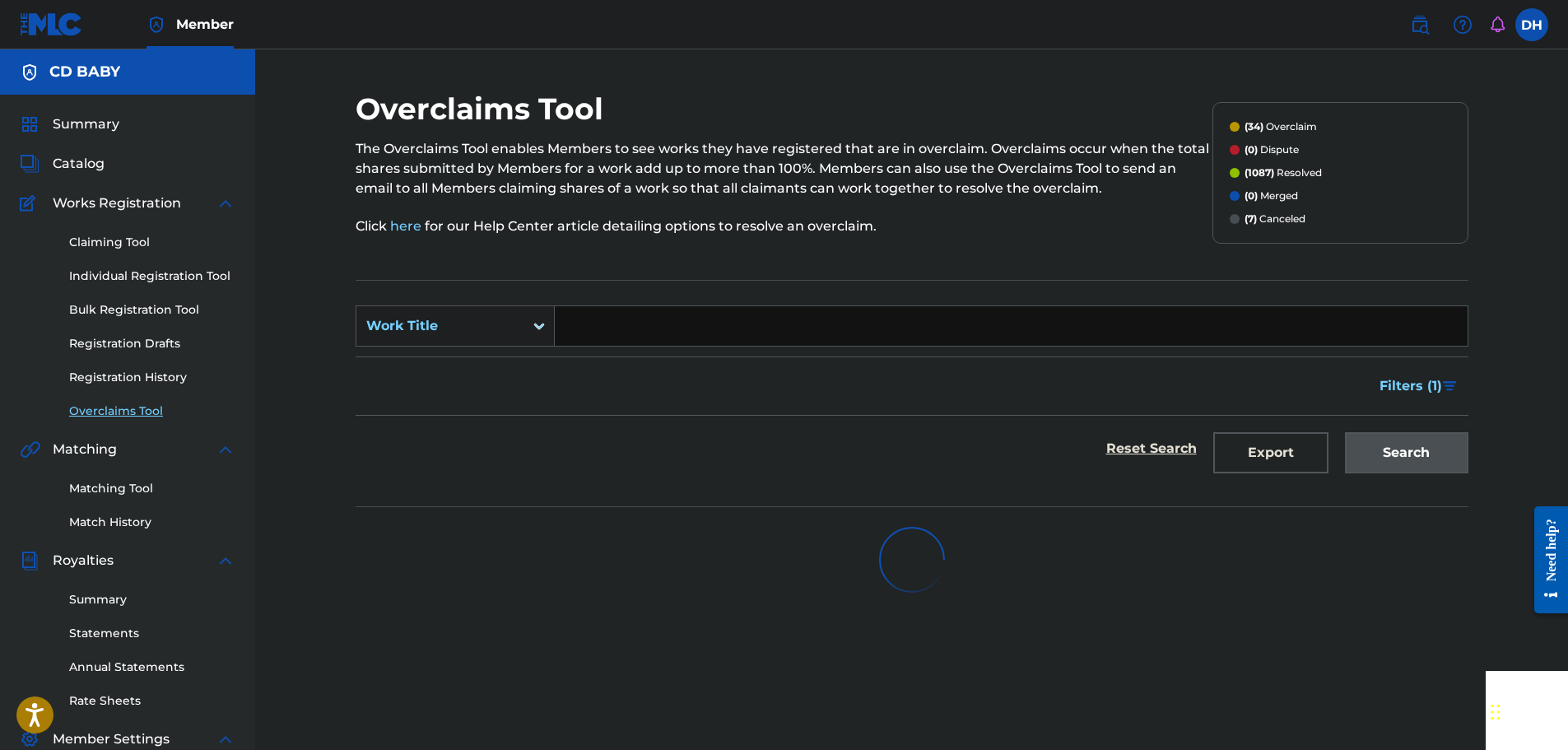
click at [595, 328] on input "Search Form" at bounding box center [1011, 325] width 913 height 39
click at [535, 326] on icon "Search Form" at bounding box center [539, 326] width 10 height 6
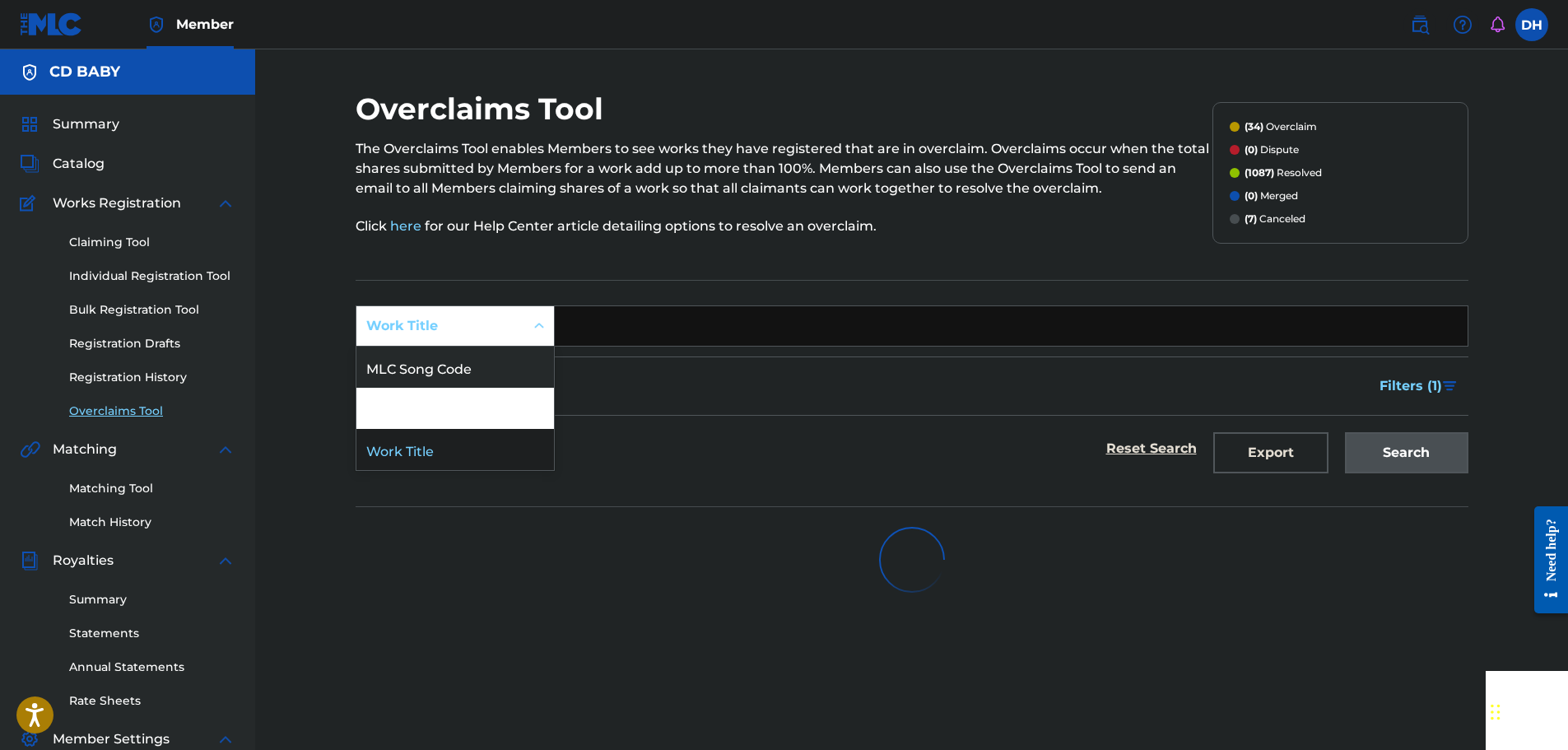
click at [499, 368] on div "MLC Song Code" at bounding box center [455, 366] width 198 height 41
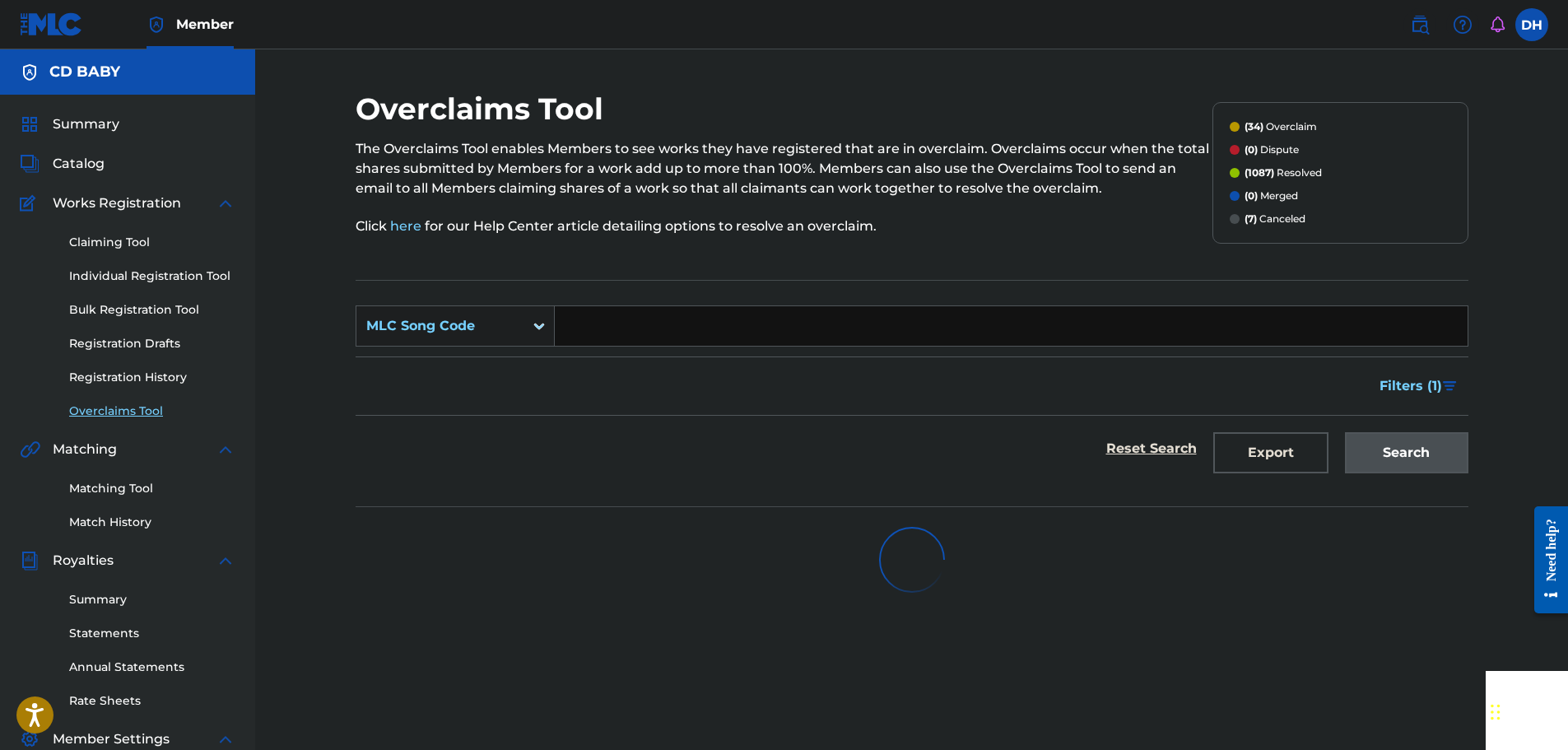
click at [579, 325] on input "Search Form" at bounding box center [1011, 325] width 913 height 39
paste input "PM4TNN"
type input "PM4TNN"
click at [1410, 463] on div "Search" at bounding box center [1403, 449] width 132 height 66
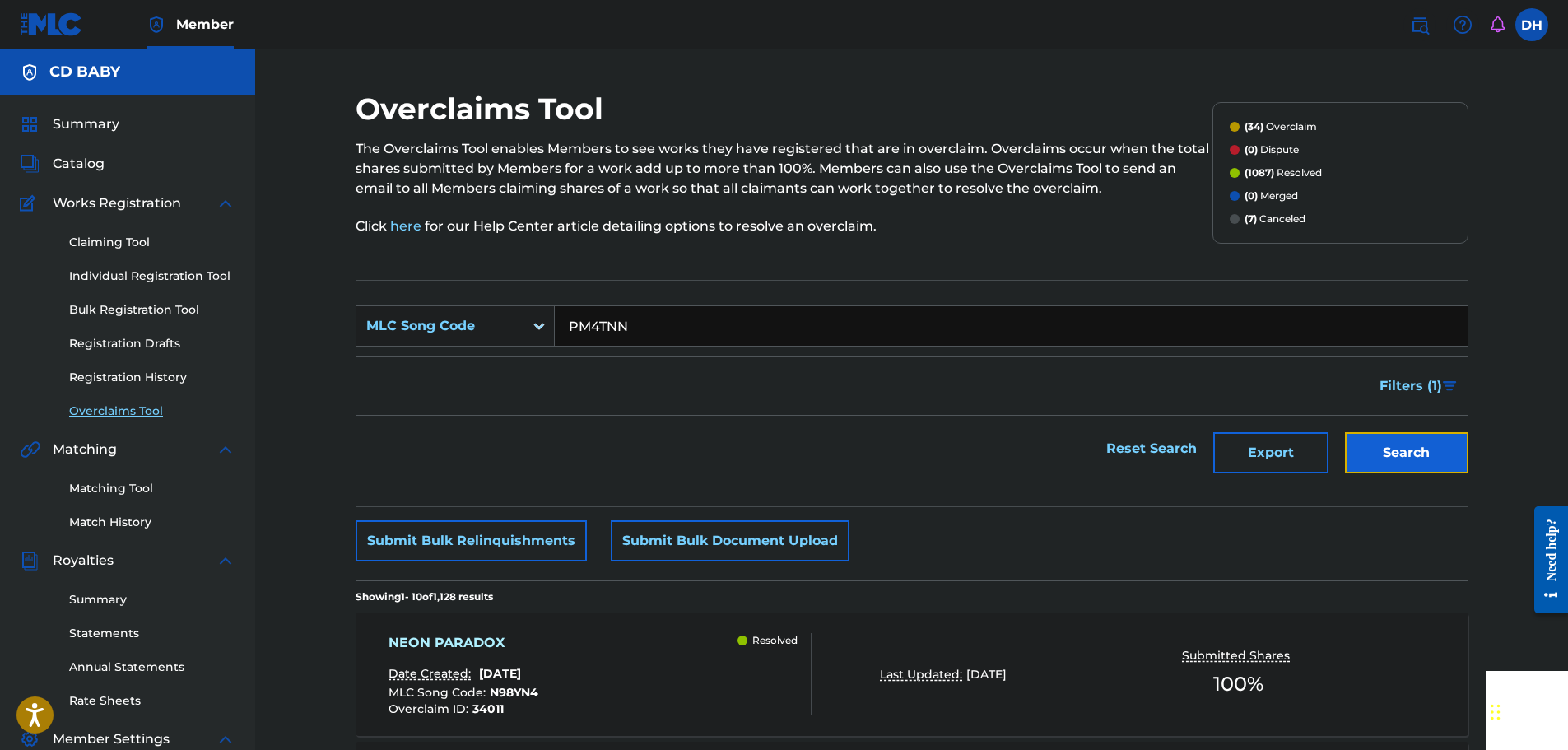
click at [1418, 461] on button "Search" at bounding box center [1406, 452] width 123 height 41
click at [654, 668] on div "PIERMONT NIGHTS Date Created: [DATE] MLC Song Code : PM4TNN Overclaim ID : 2854…" at bounding box center [599, 674] width 424 height 82
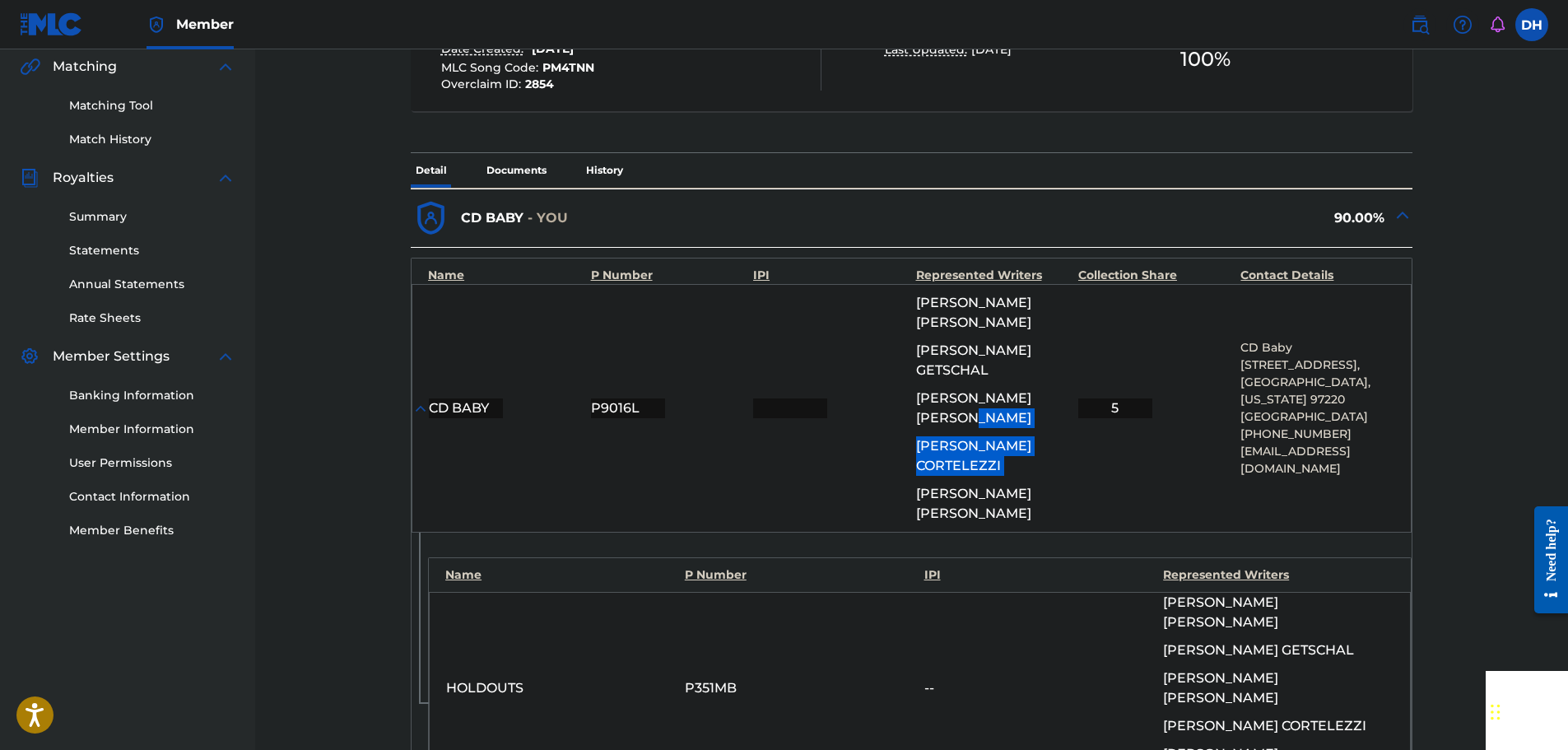
scroll to position [411, 0]
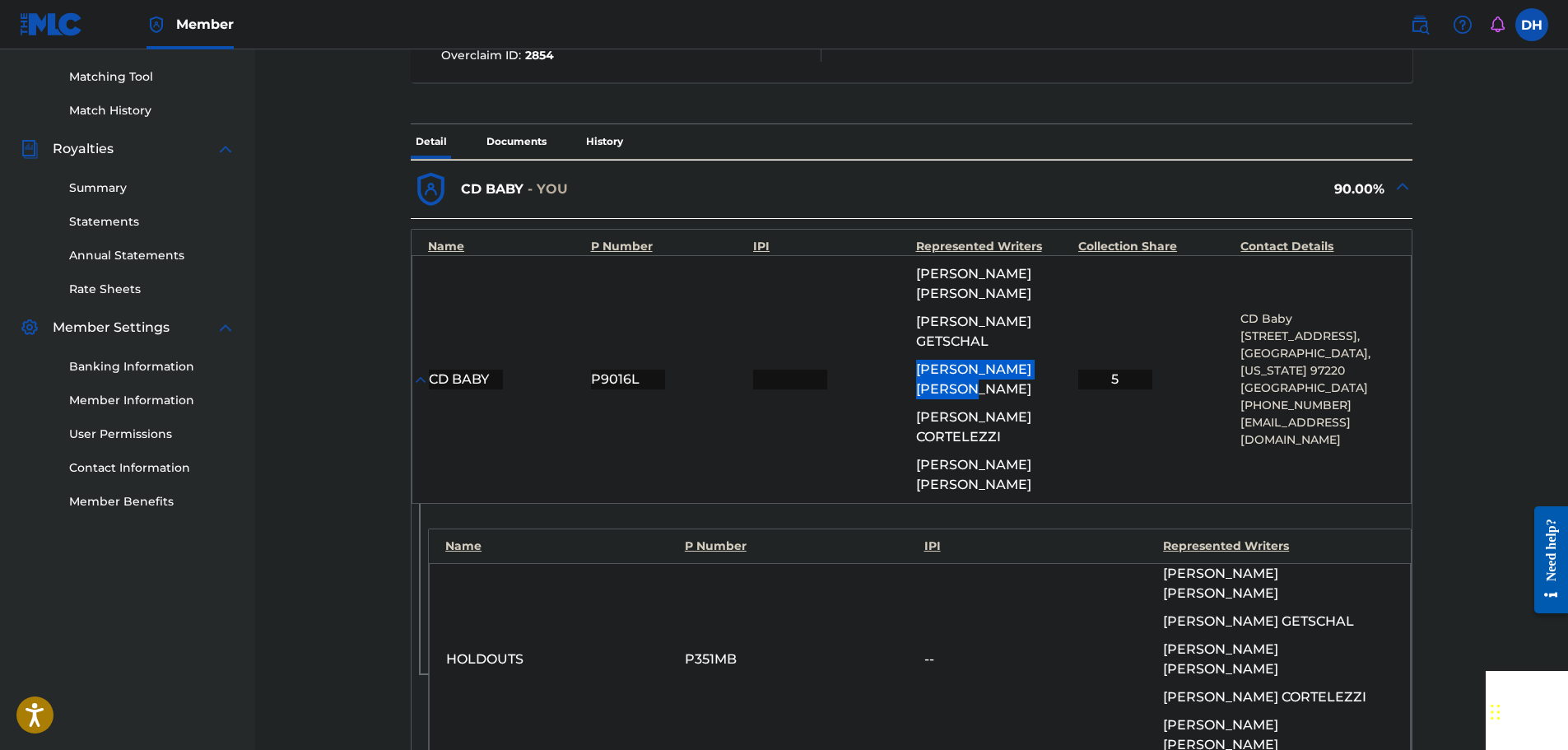
drag, startPoint x: 1033, startPoint y: 406, endPoint x: 918, endPoint y: 335, distance: 135.2
click at [918, 360] on div "[PERSON_NAME]" at bounding box center [992, 379] width 154 height 39
copy span "[PERSON_NAME]"
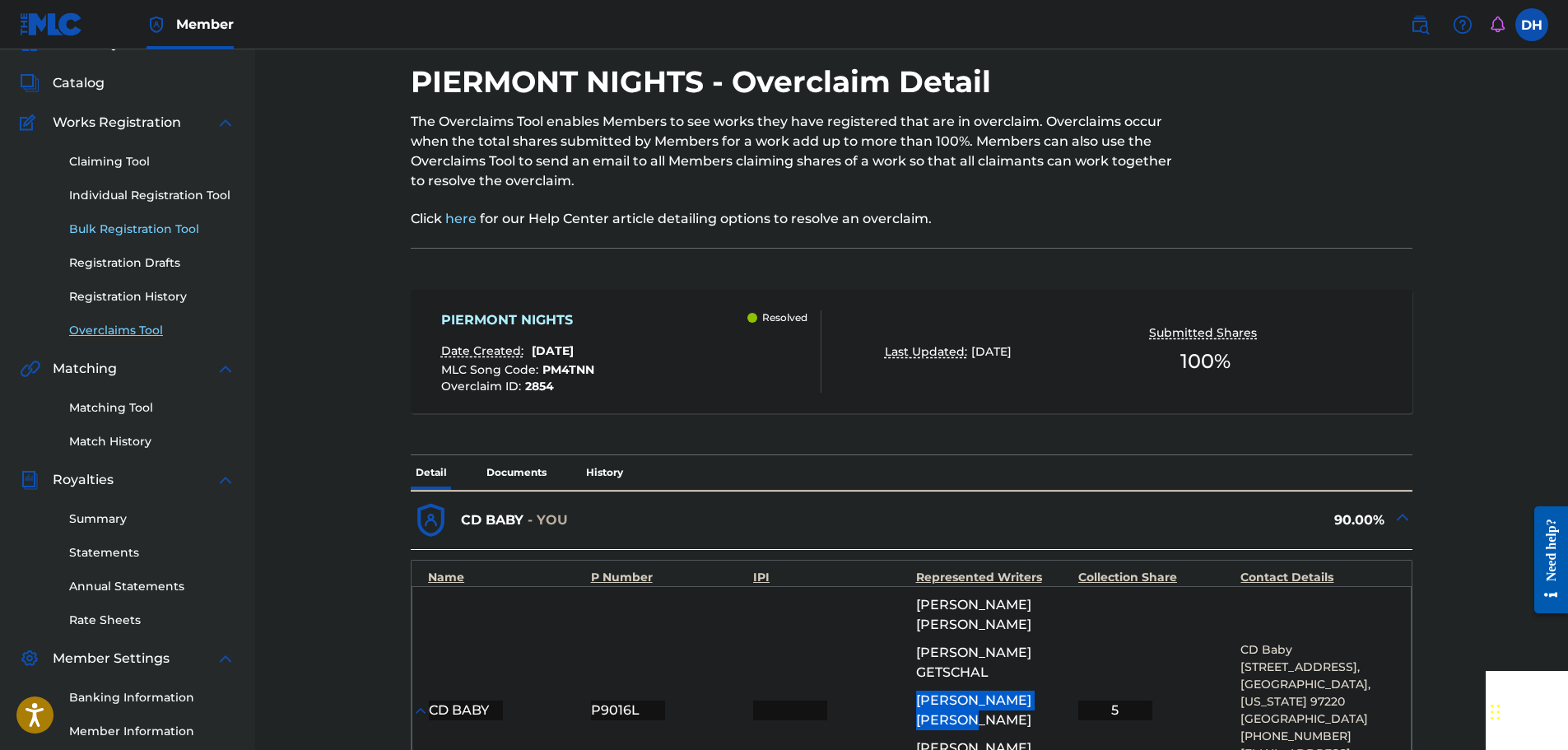
scroll to position [0, 0]
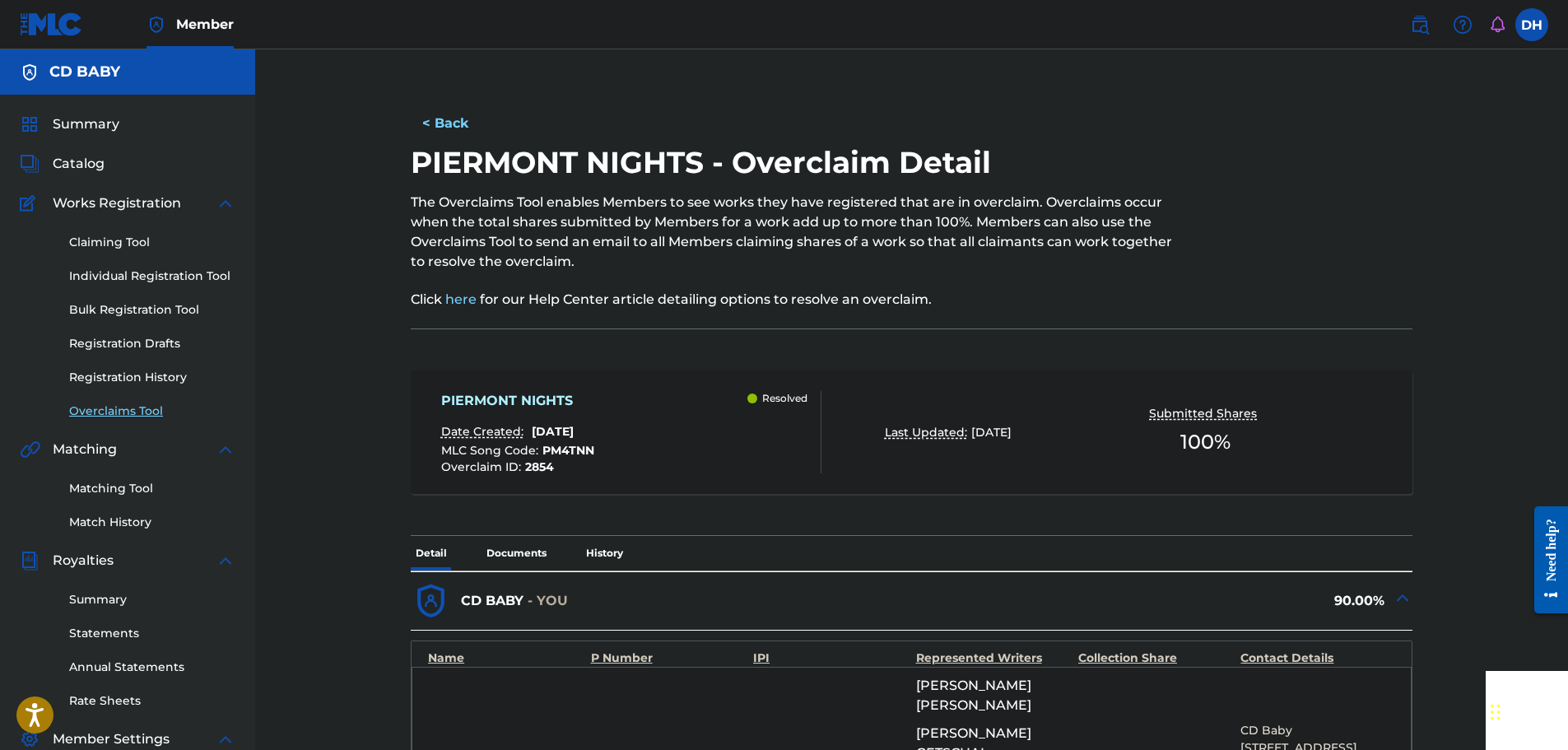
click at [120, 414] on link "Overclaims Tool" at bounding box center [152, 411] width 166 height 17
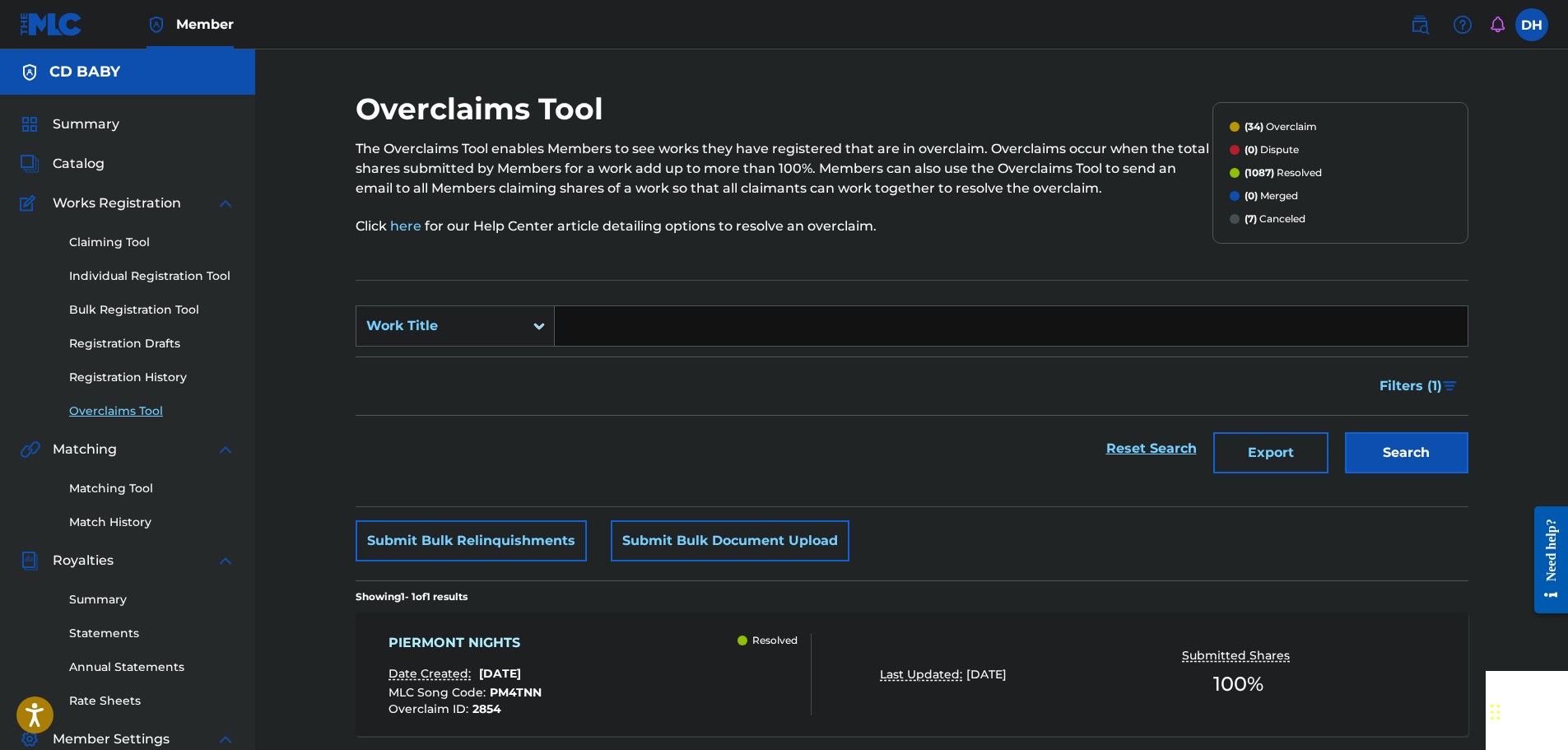
click at [334, 318] on div "Overclaims Tool The Overclaims Tool enables Members to see works they have regi…" at bounding box center [911, 496] width 1313 height 893
click at [757, 442] on div "Reset Search Export Search" at bounding box center [912, 449] width 1113 height 66
click at [1529, 26] on label at bounding box center [1532, 25] width 33 height 33
click at [1532, 25] on input "DH [PERSON_NAME] [EMAIL_ADDRESS][DOMAIN_NAME] Notification Preferences Profile …" at bounding box center [1532, 25] width 0 height 0
click at [1371, 240] on p "Log out" at bounding box center [1372, 232] width 38 height 14
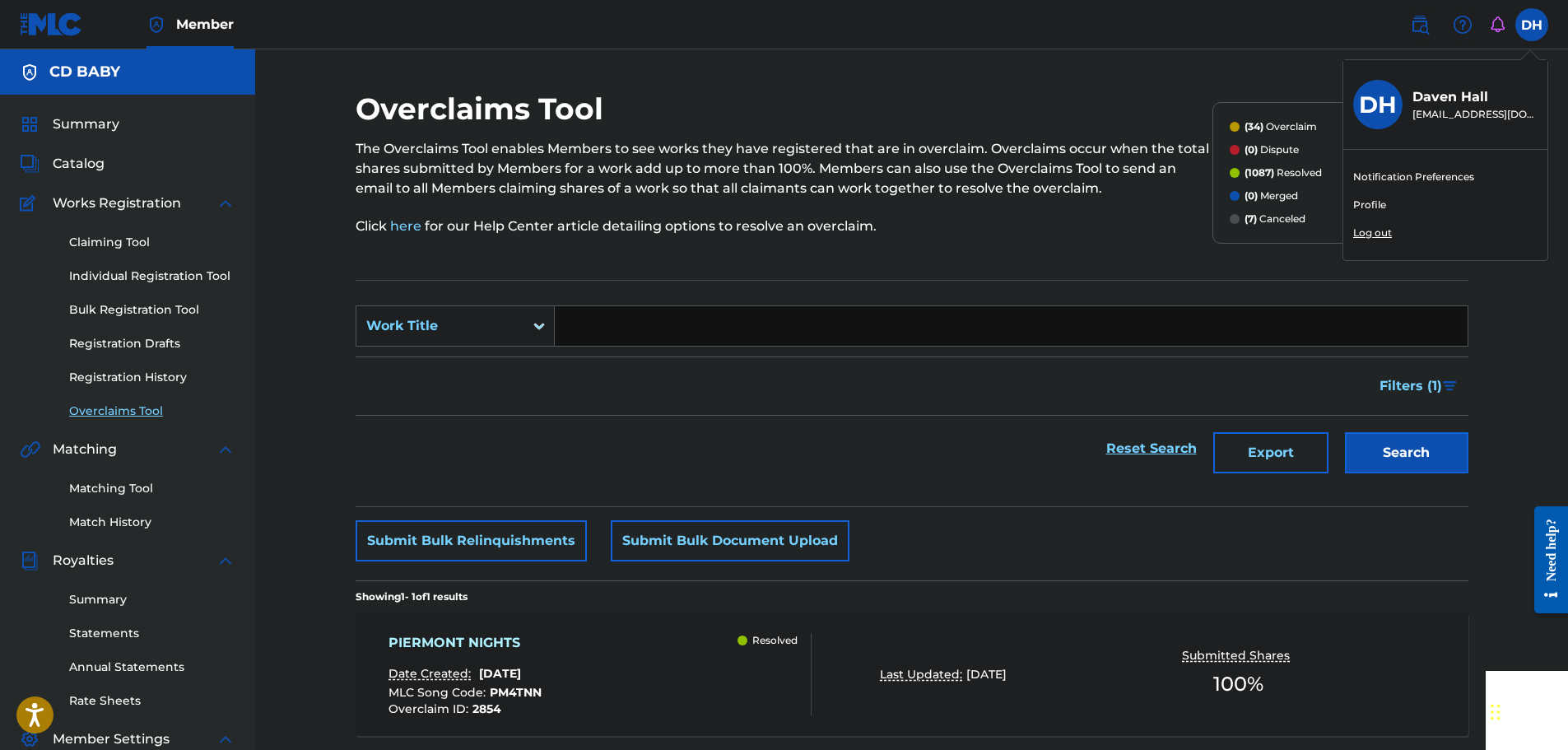
click at [1532, 25] on input "DH [PERSON_NAME] [EMAIL_ADDRESS][DOMAIN_NAME] Notification Preferences Profile …" at bounding box center [1532, 25] width 0 height 0
